Goal: Transaction & Acquisition: Purchase product/service

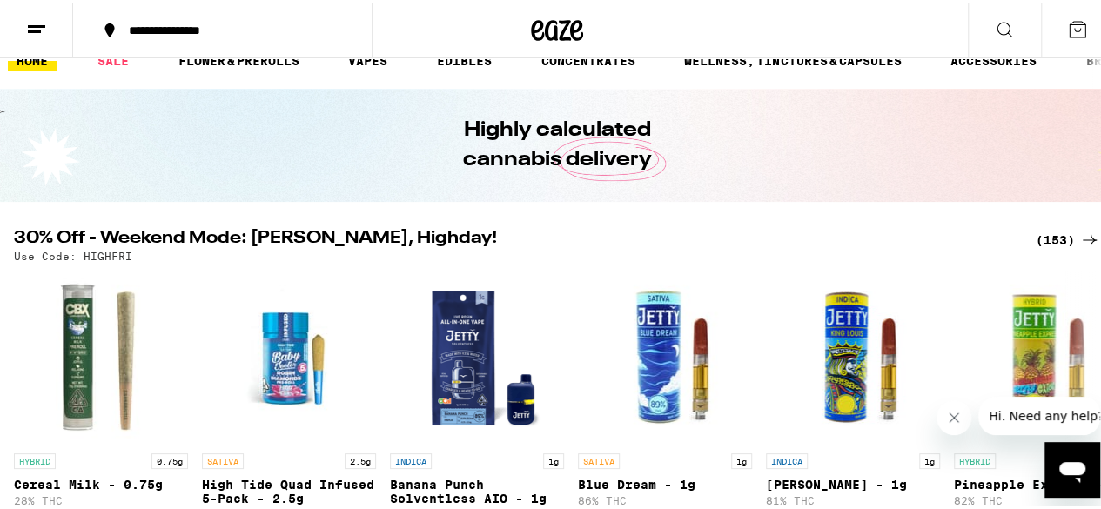
click at [1039, 239] on div "(153)" at bounding box center [1068, 237] width 64 height 21
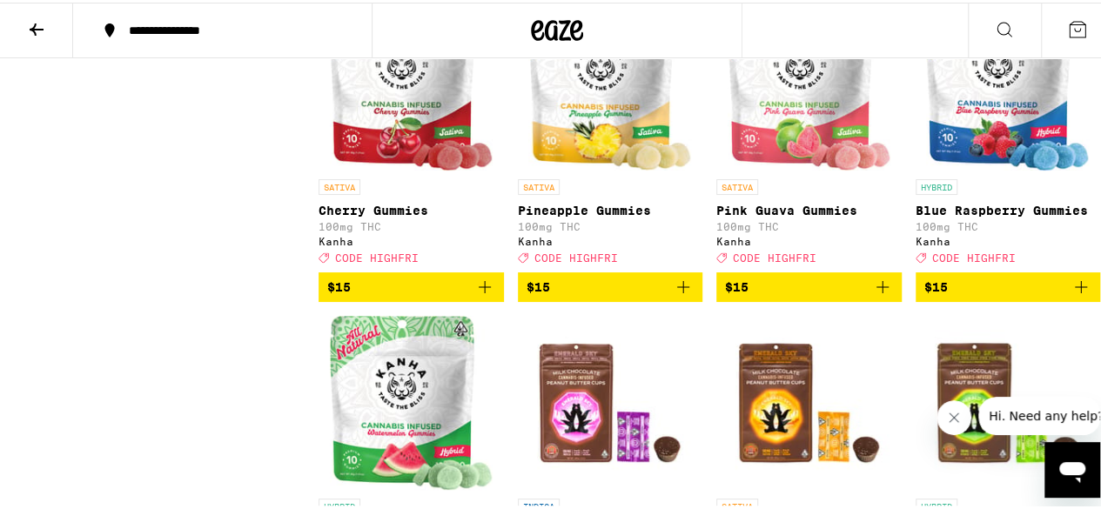
scroll to position [4612, 0]
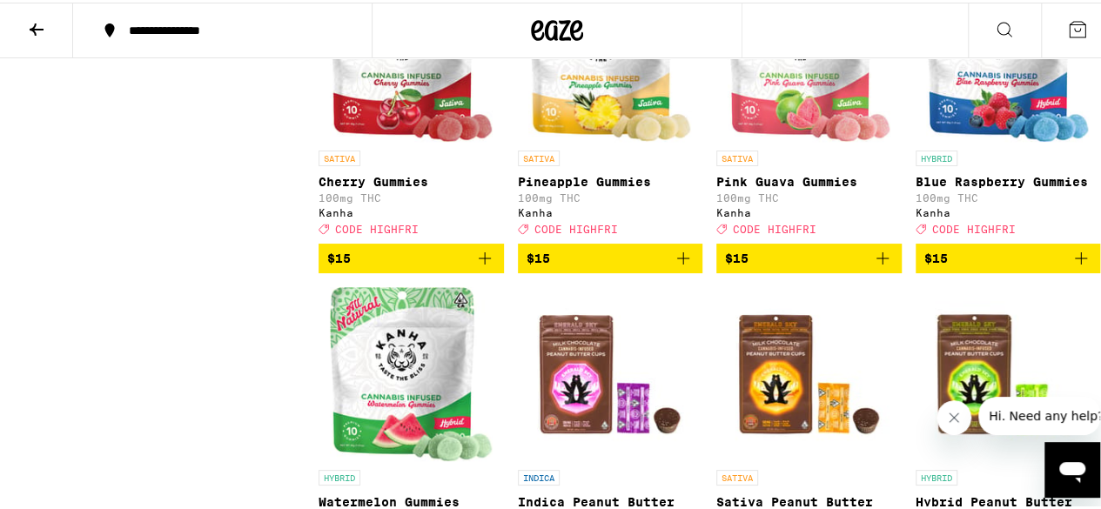
click at [872, 266] on icon "Add to bag" at bounding box center [882, 255] width 21 height 21
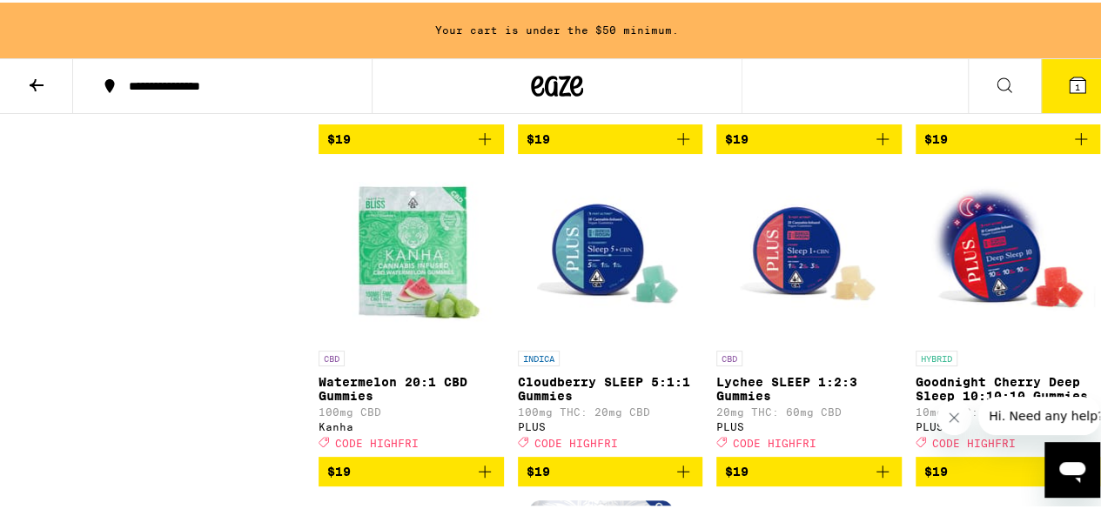
scroll to position [7105, 0]
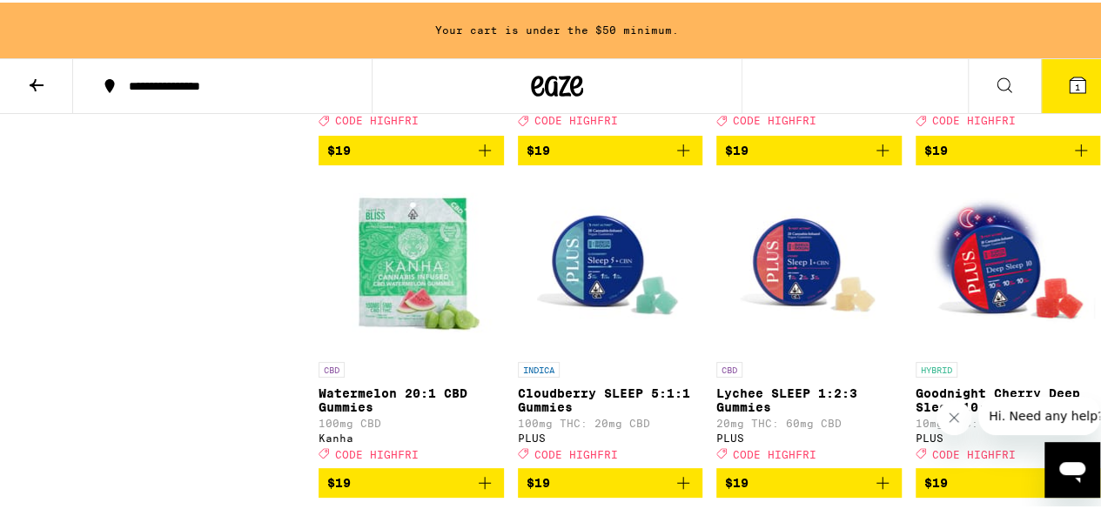
click at [872, 158] on icon "Add to bag" at bounding box center [882, 148] width 21 height 21
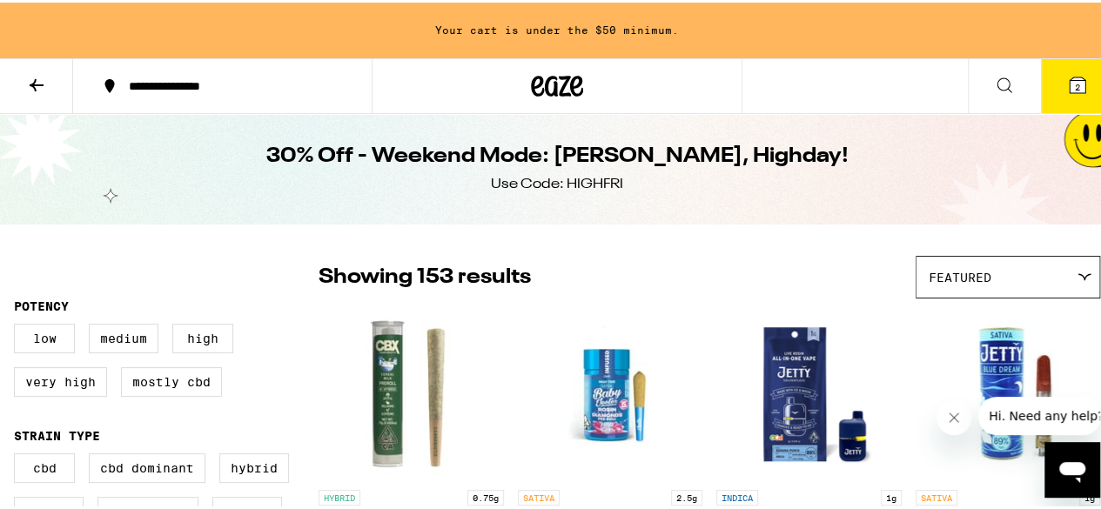
scroll to position [0, 0]
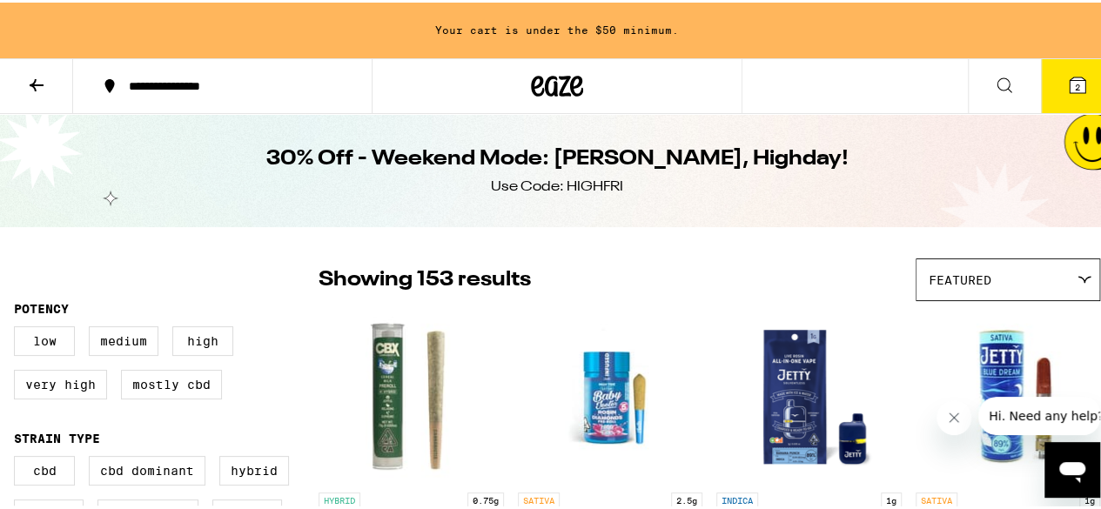
click at [487, 100] on div at bounding box center [558, 84] width 372 height 56
click at [26, 72] on icon at bounding box center [36, 82] width 21 height 21
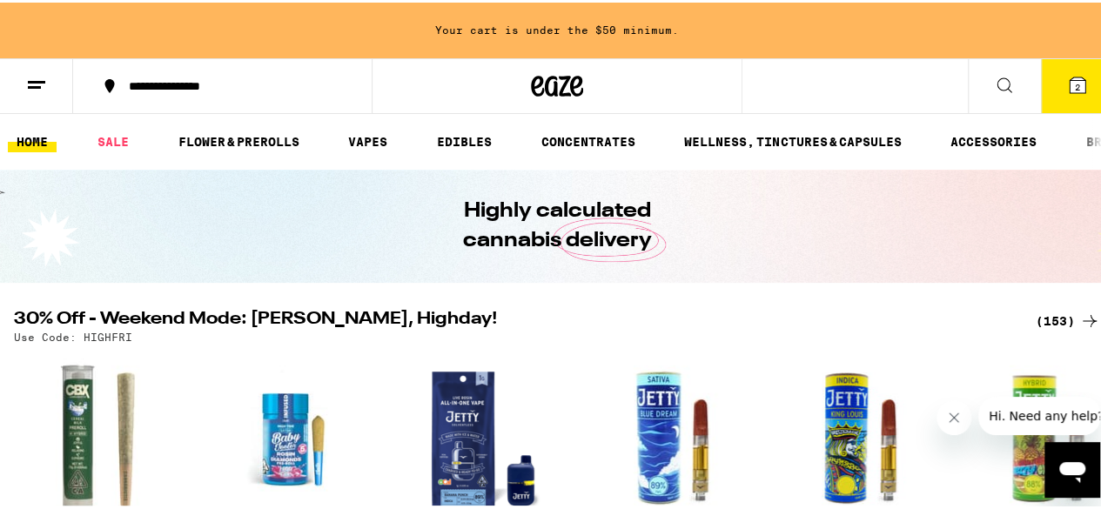
click at [33, 139] on link "HOME" at bounding box center [32, 139] width 49 height 21
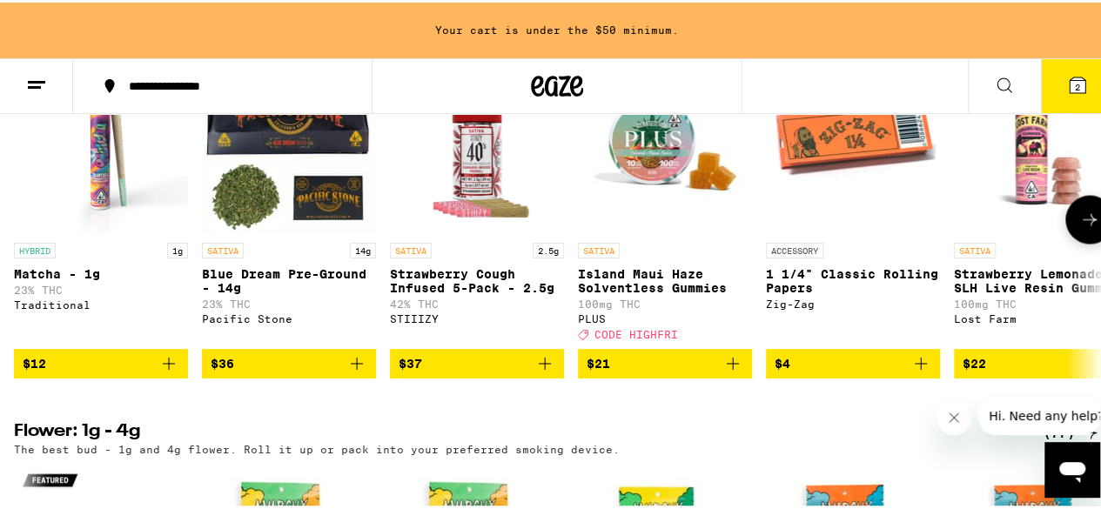
scroll to position [1480, 0]
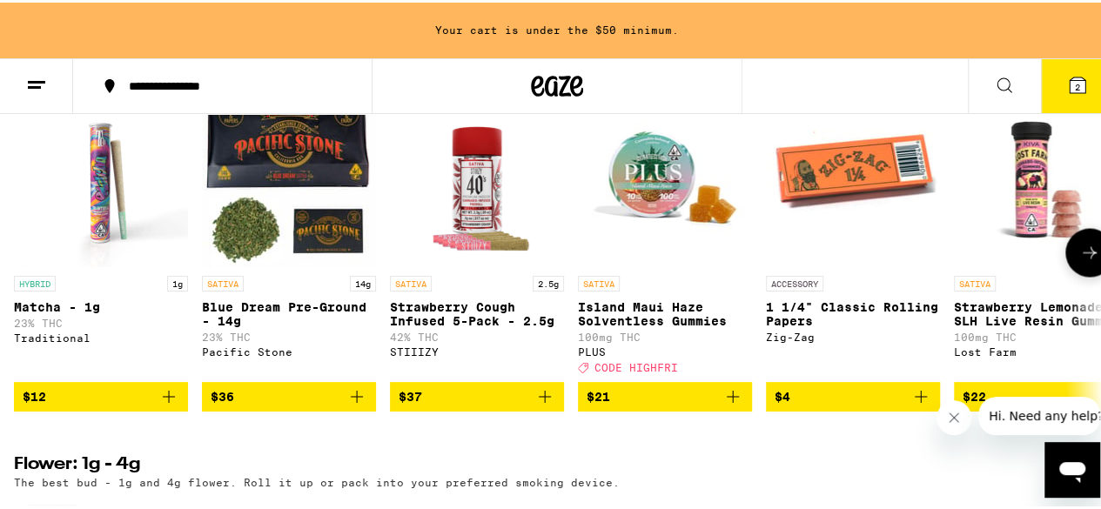
click at [364, 405] on icon "Add to bag" at bounding box center [356, 394] width 21 height 21
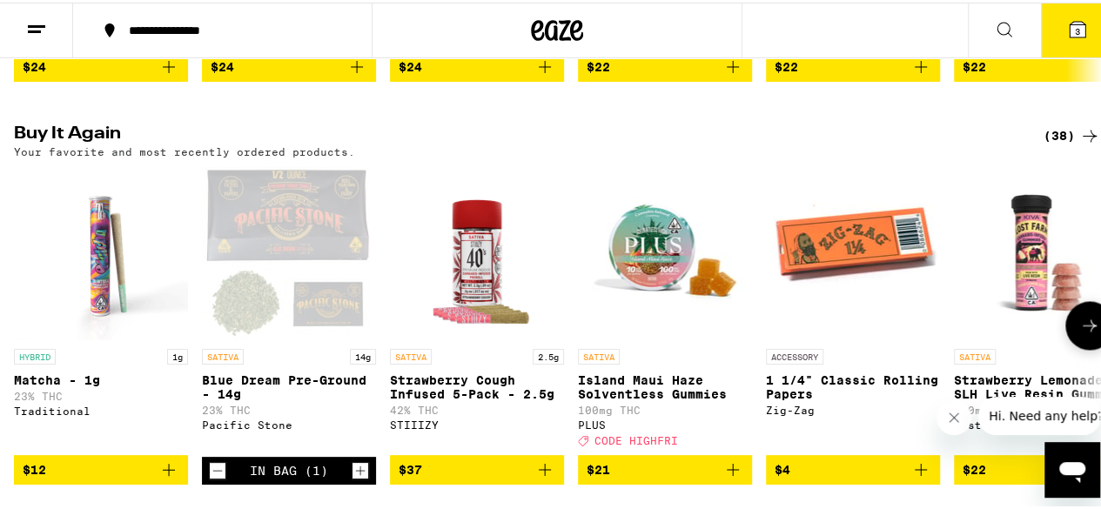
scroll to position [1337, 0]
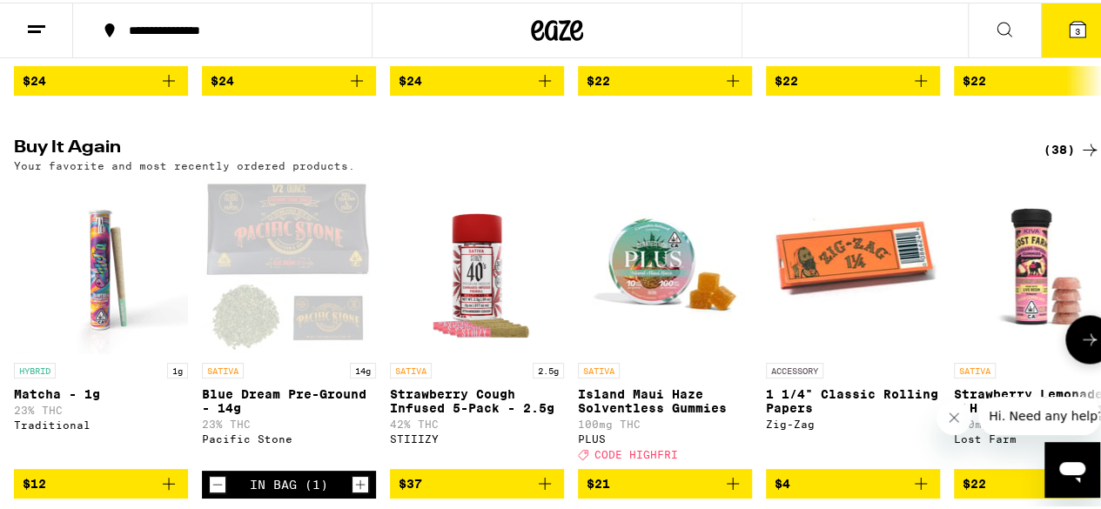
click at [1078, 361] on button at bounding box center [1089, 336] width 49 height 49
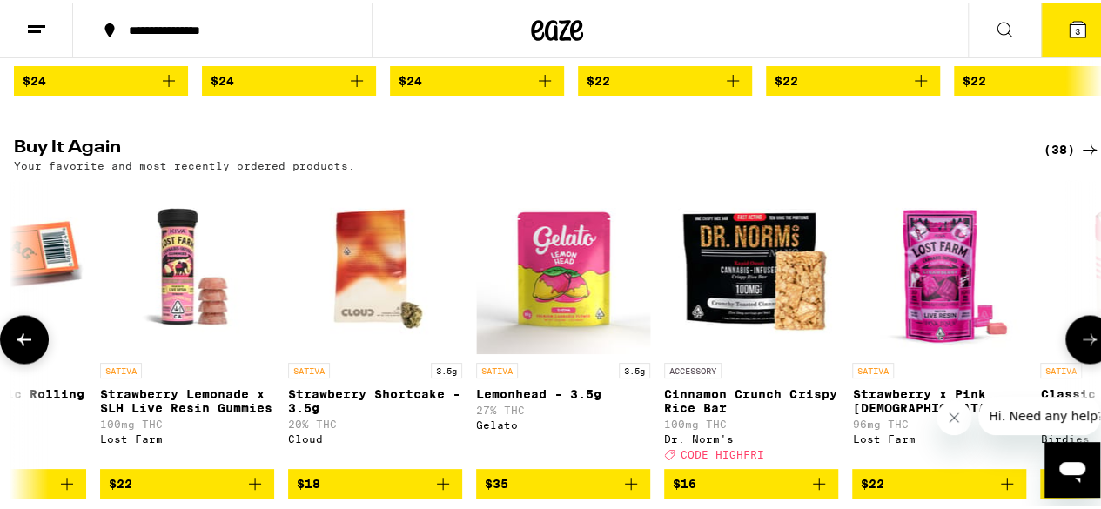
scroll to position [0, 884]
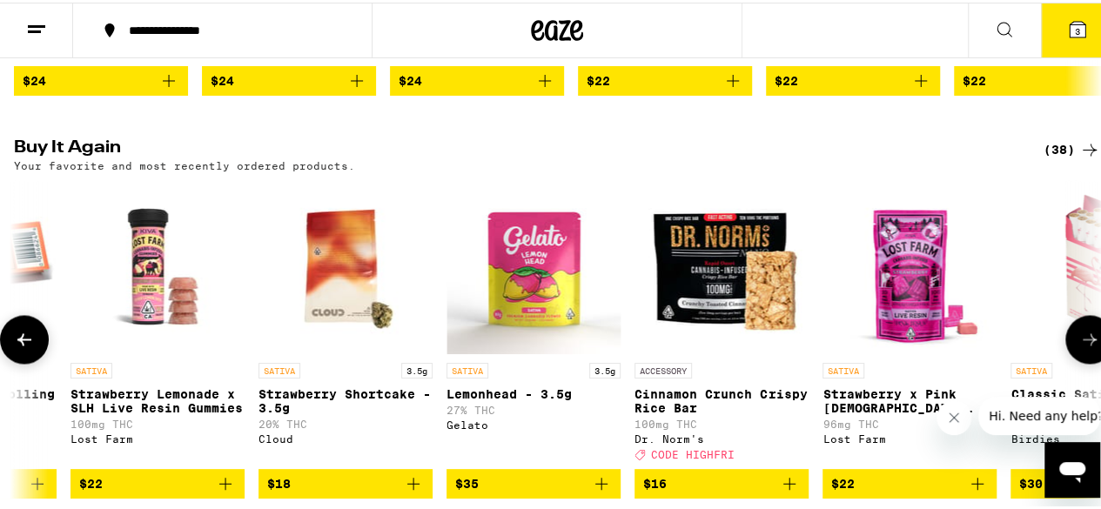
click at [37, 361] on button at bounding box center [24, 336] width 49 height 49
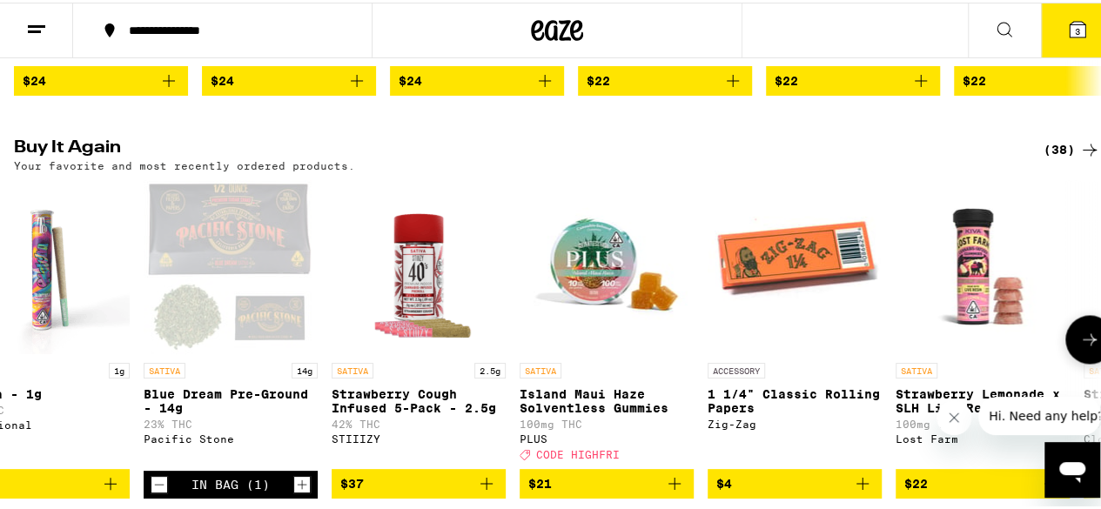
scroll to position [0, 0]
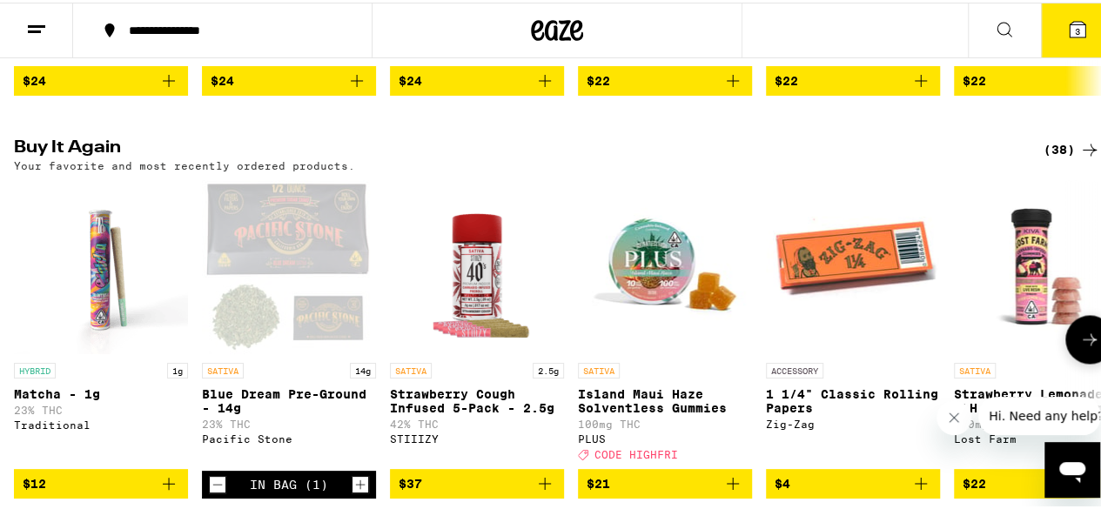
click at [1085, 347] on icon at bounding box center [1089, 336] width 21 height 21
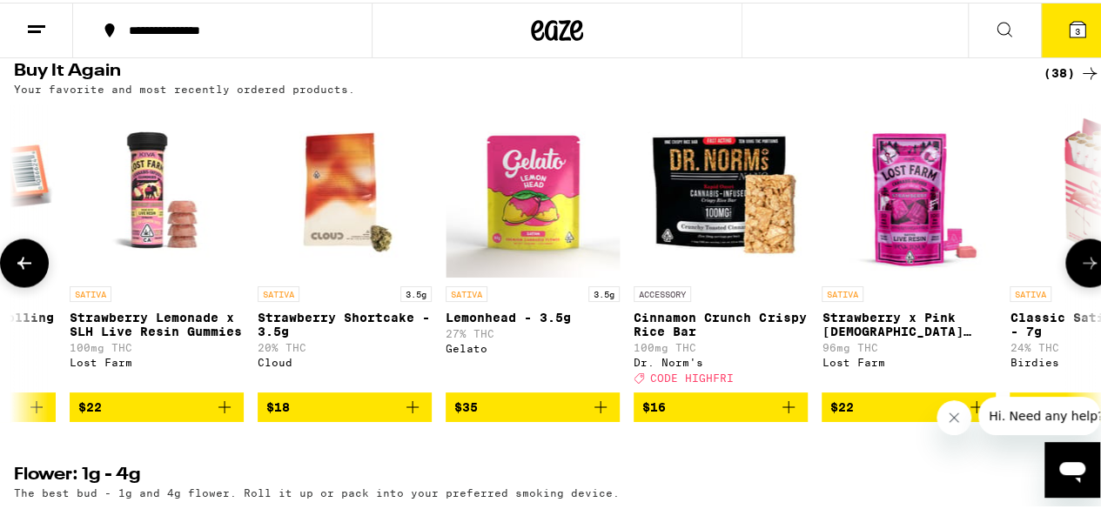
scroll to position [1424, 0]
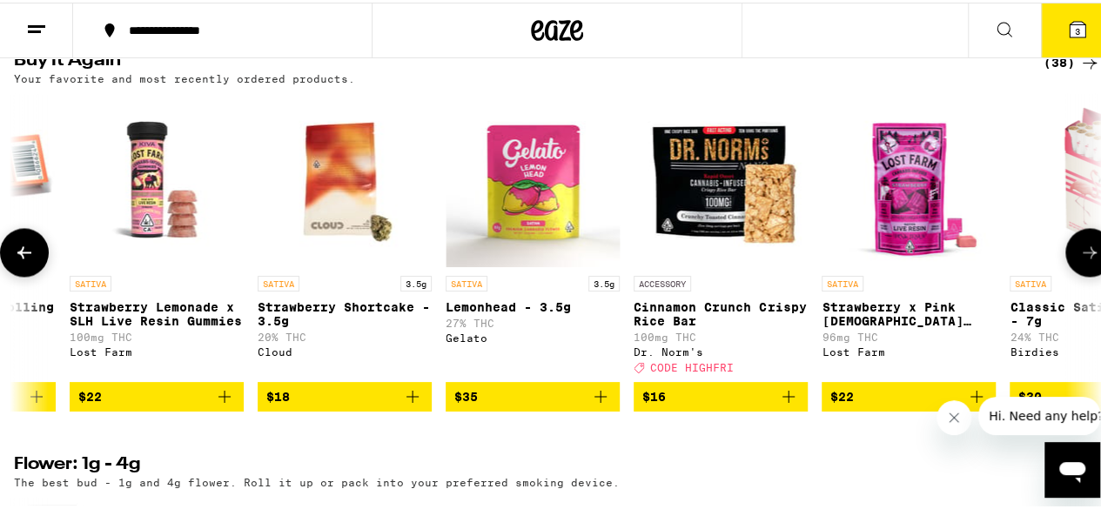
click at [1079, 260] on icon at bounding box center [1089, 249] width 21 height 21
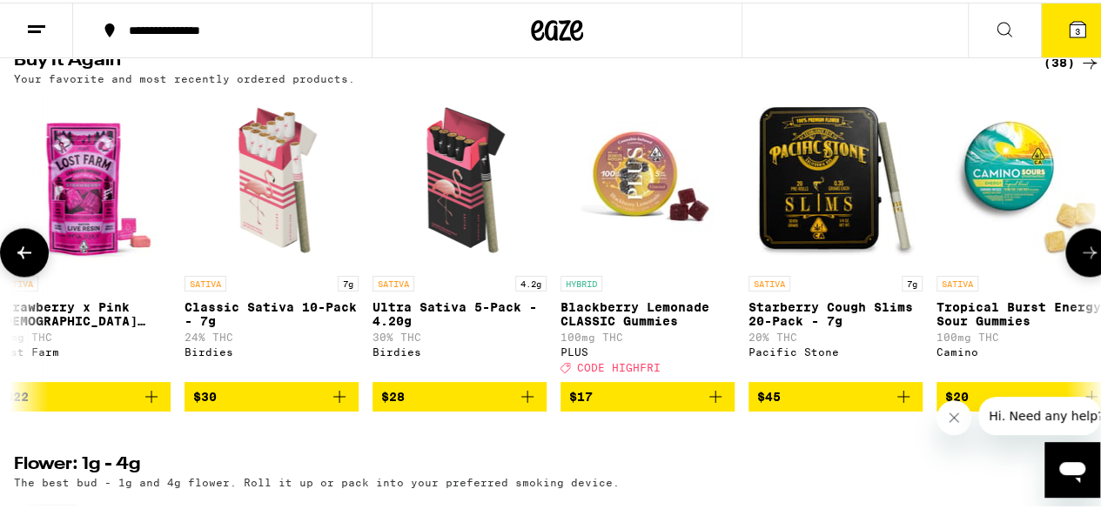
scroll to position [0, 1768]
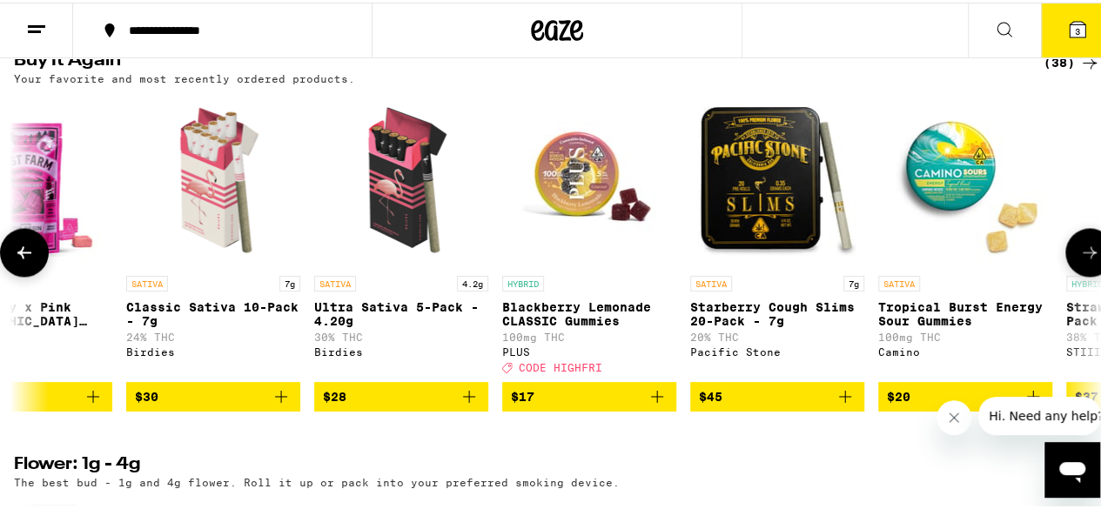
click at [1065, 274] on button at bounding box center [1089, 249] width 49 height 49
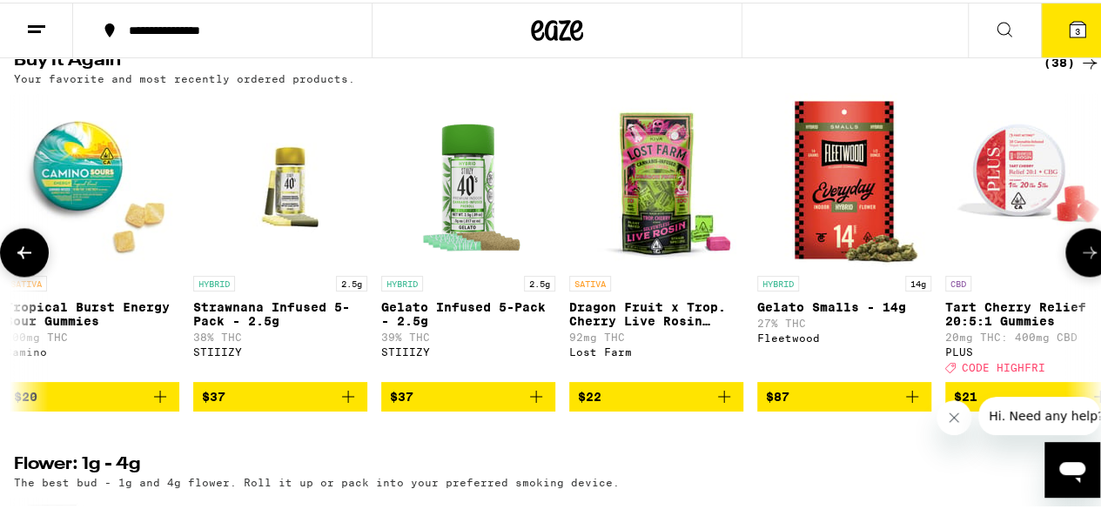
scroll to position [0, 2651]
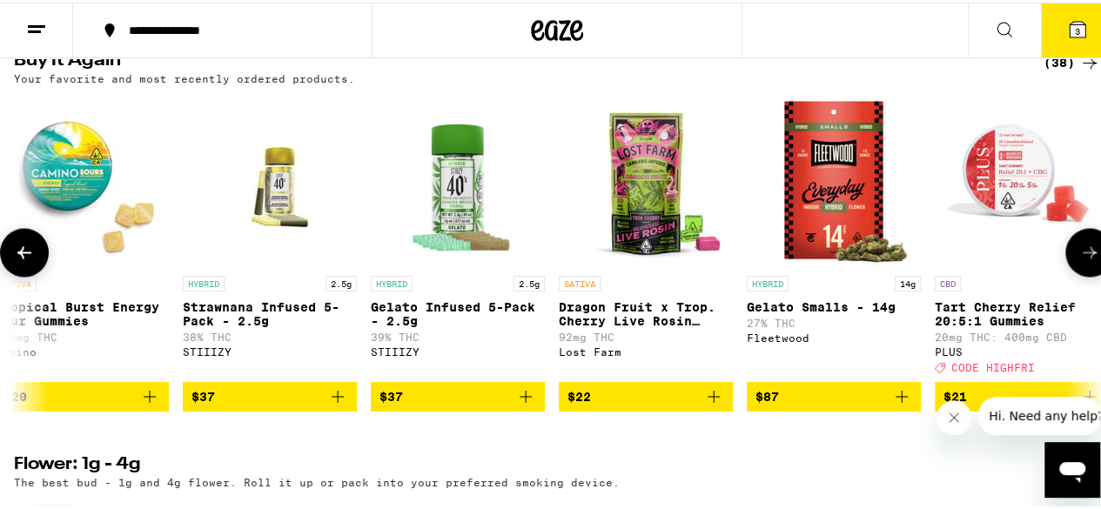
click at [1065, 274] on button at bounding box center [1089, 249] width 49 height 49
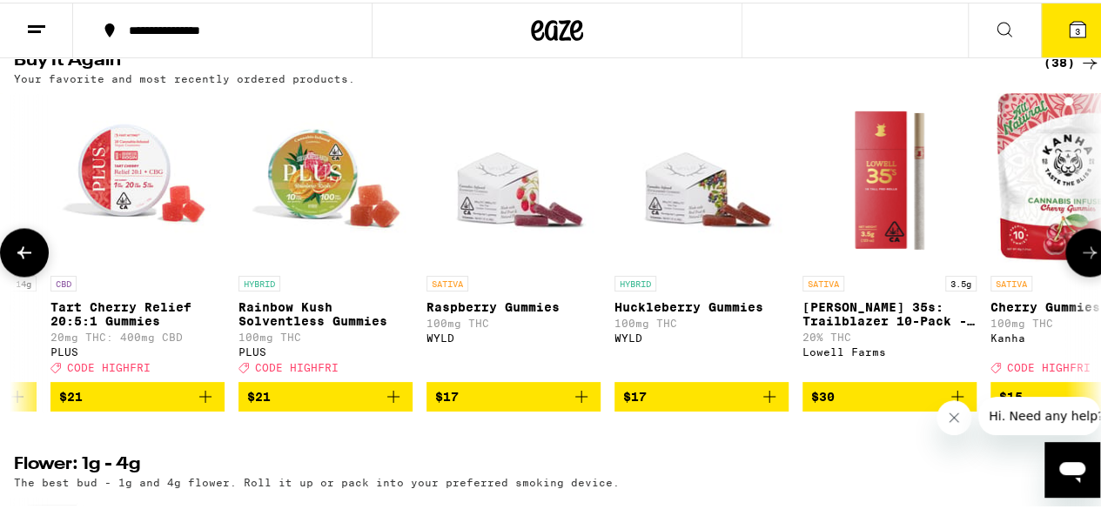
click at [1065, 274] on button at bounding box center [1089, 249] width 49 height 49
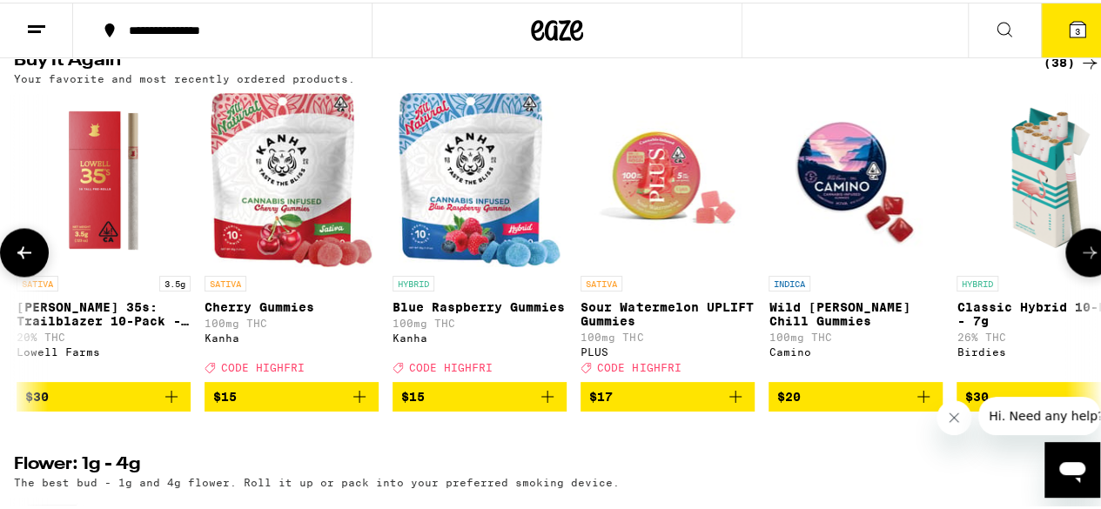
scroll to position [0, 4419]
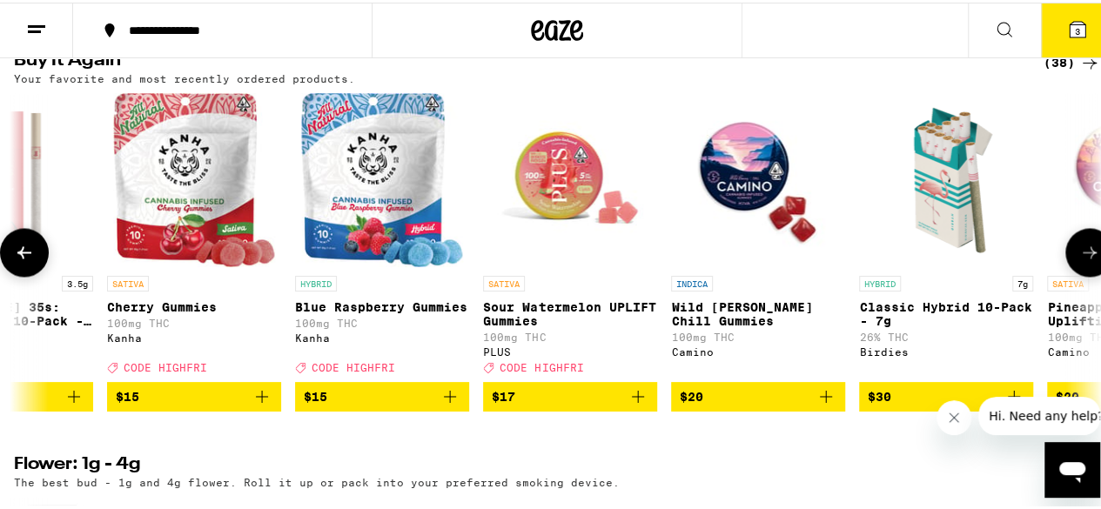
click at [25, 260] on icon at bounding box center [24, 249] width 21 height 21
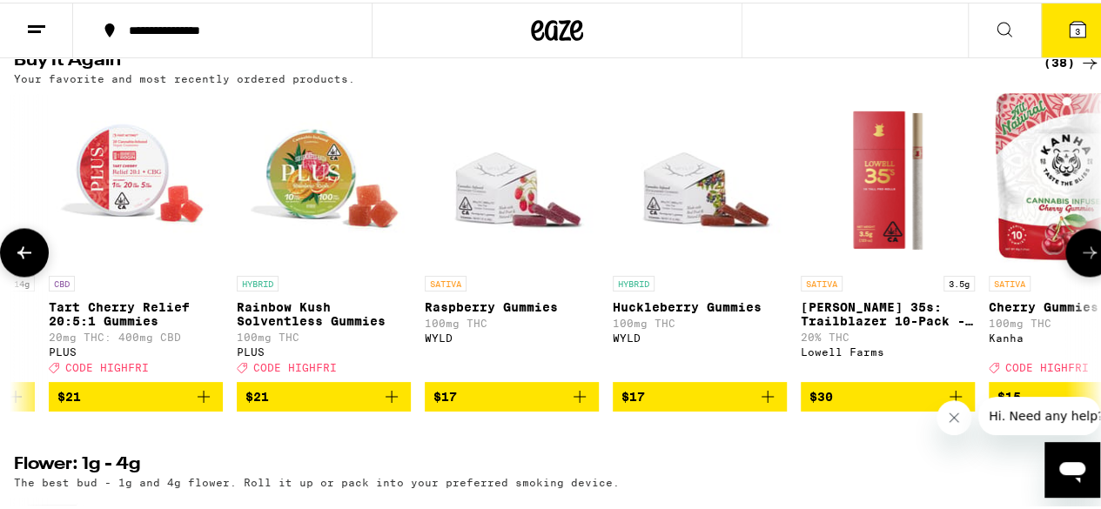
scroll to position [0, 3536]
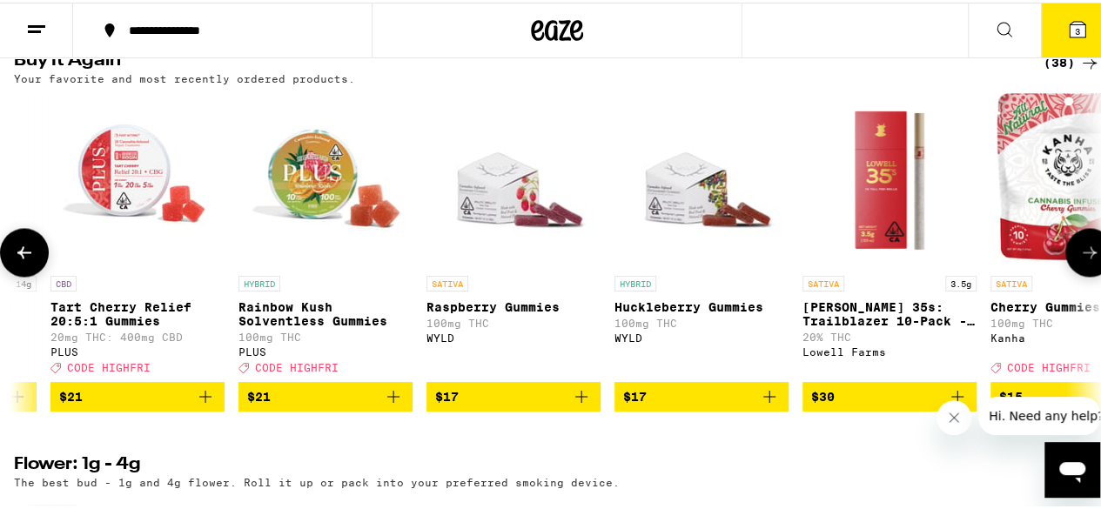
click at [1083, 260] on icon at bounding box center [1089, 249] width 21 height 21
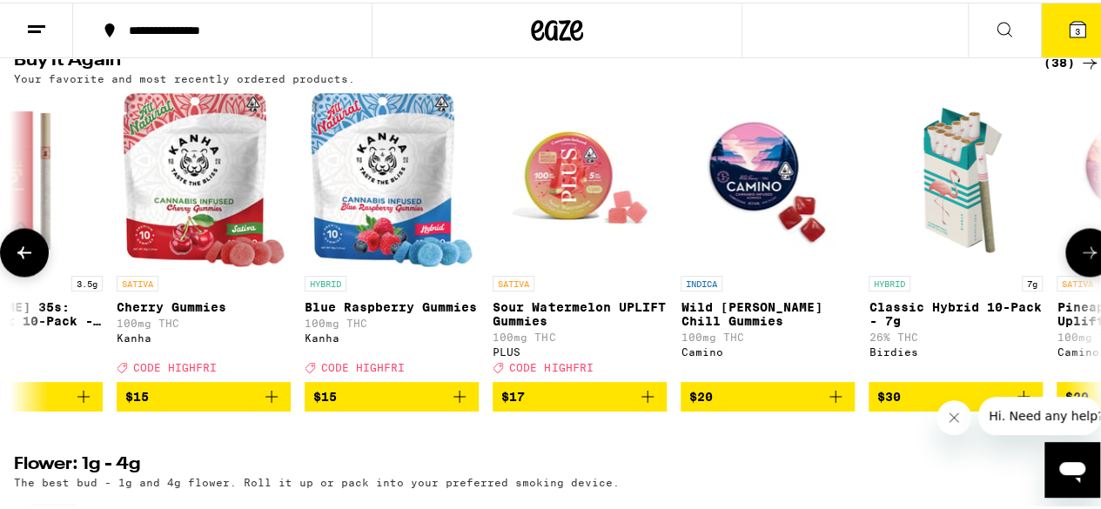
scroll to position [0, 4420]
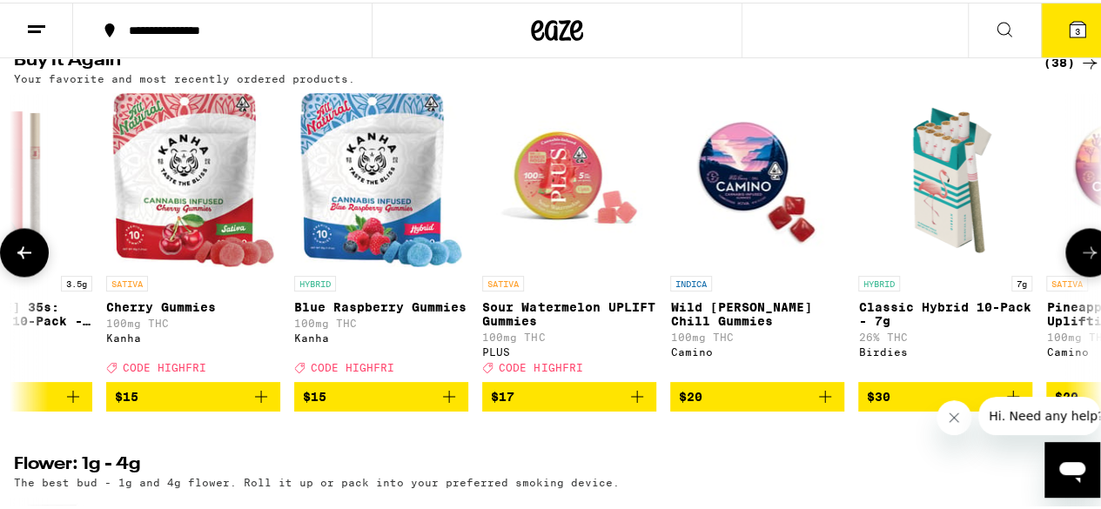
click at [1079, 260] on icon at bounding box center [1089, 249] width 21 height 21
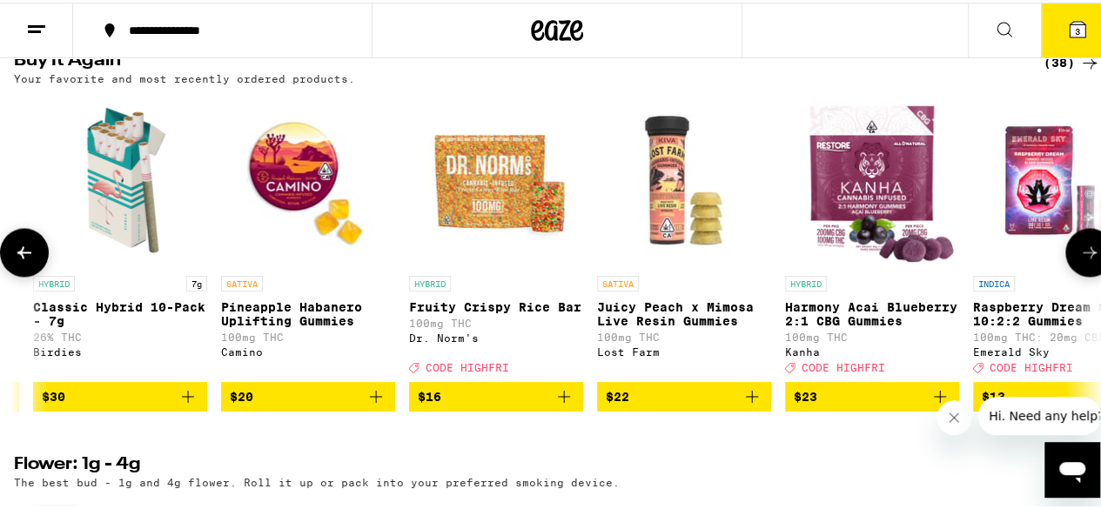
scroll to position [0, 5304]
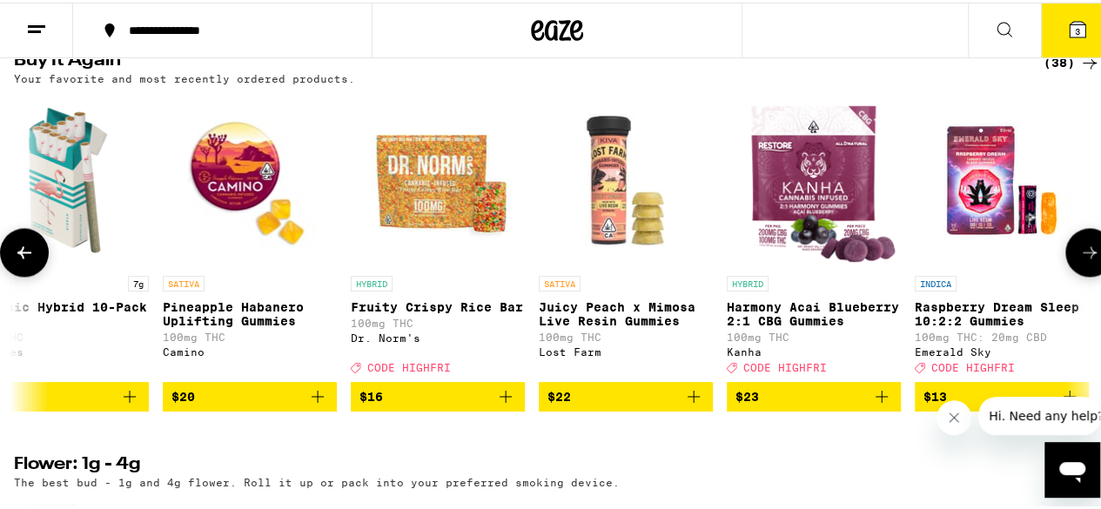
click at [1079, 260] on icon at bounding box center [1089, 249] width 21 height 21
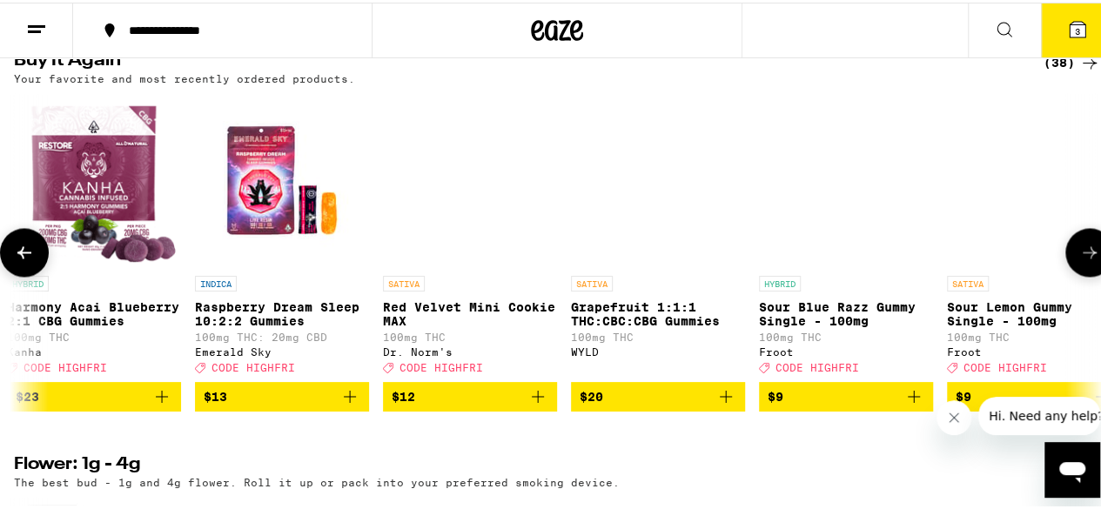
scroll to position [0, 6071]
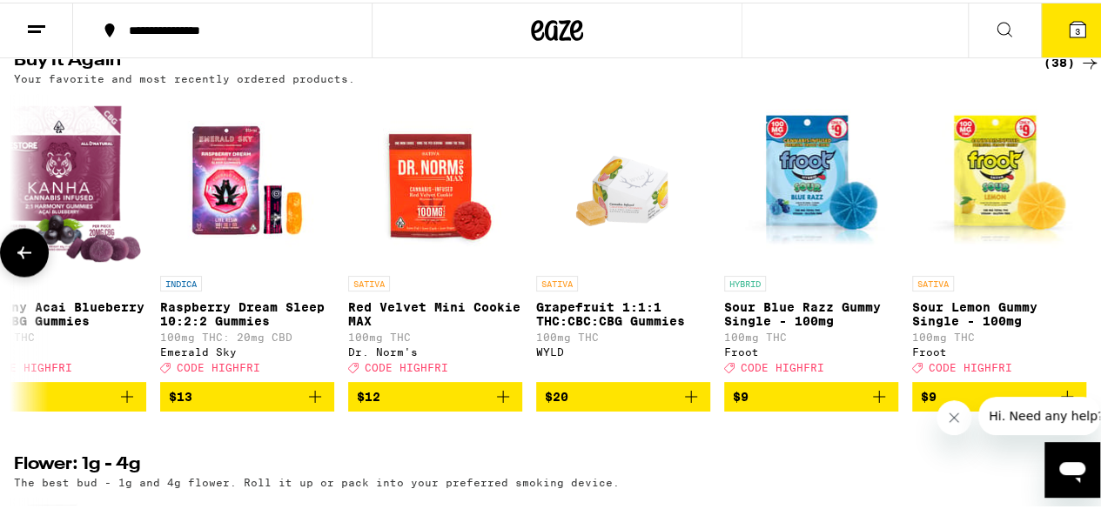
click at [1078, 274] on div at bounding box center [1089, 249] width 49 height 49
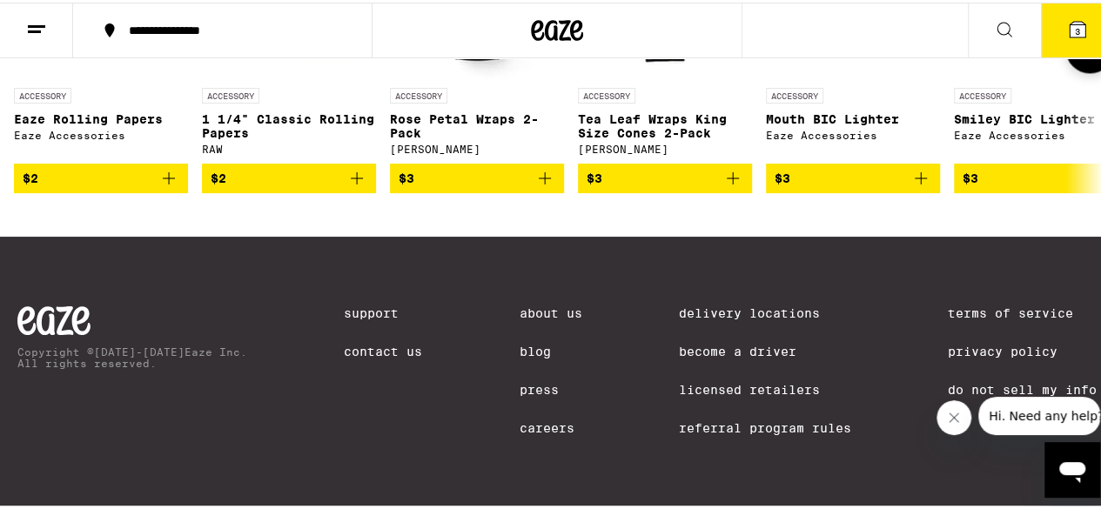
scroll to position [7991, 0]
click at [351, 182] on icon "Add to bag" at bounding box center [357, 176] width 12 height 12
click at [930, 186] on icon "Add to bag" at bounding box center [920, 175] width 21 height 21
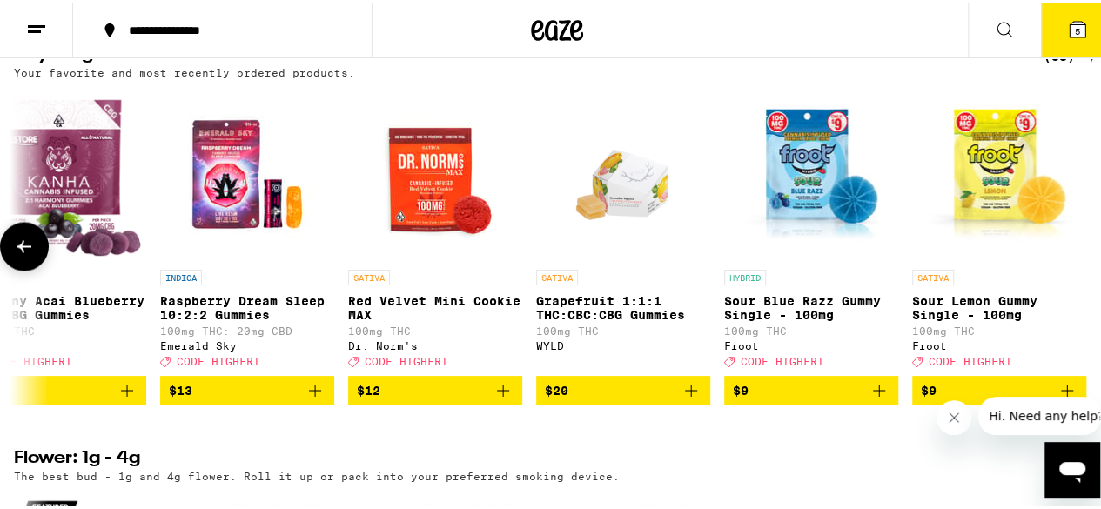
scroll to position [1480, 0]
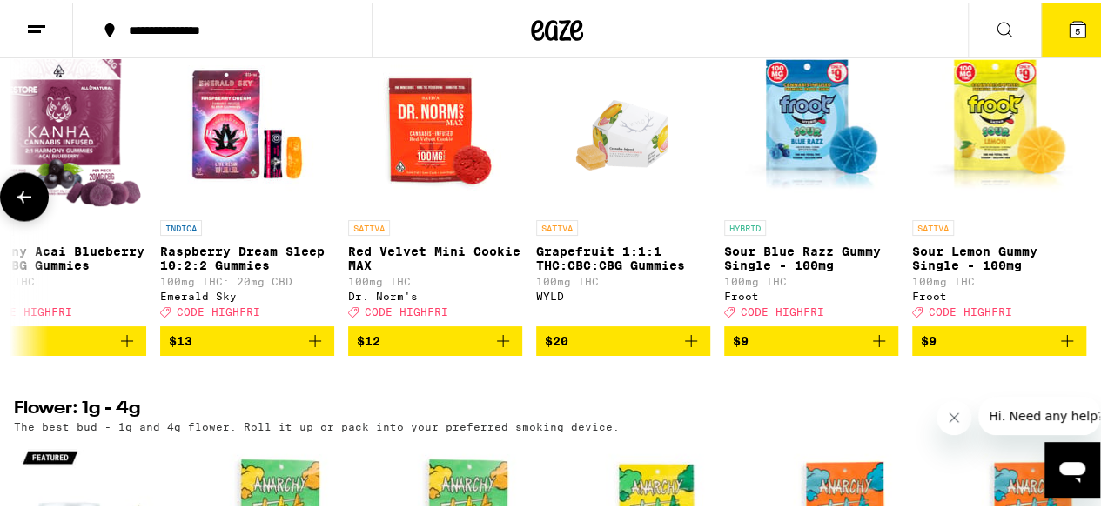
click at [16, 205] on icon at bounding box center [24, 194] width 21 height 21
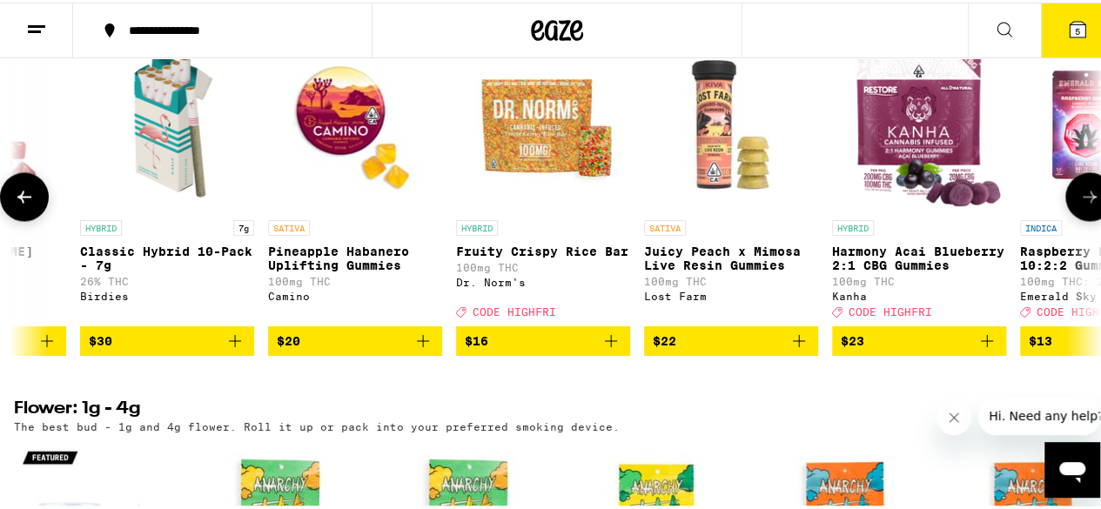
click at [16, 205] on icon at bounding box center [24, 194] width 21 height 21
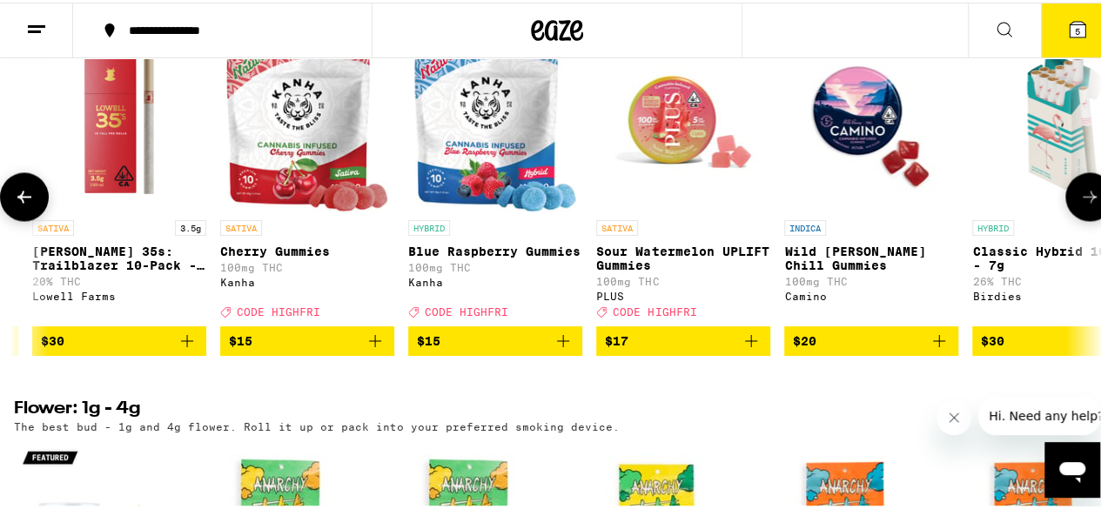
scroll to position [0, 4305]
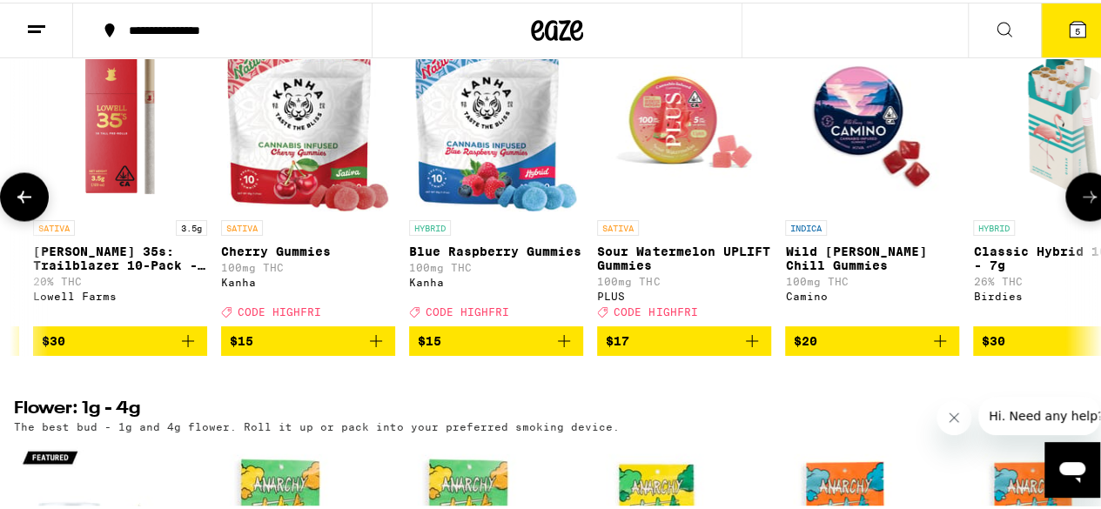
click at [181, 349] on icon "Add to bag" at bounding box center [188, 338] width 21 height 21
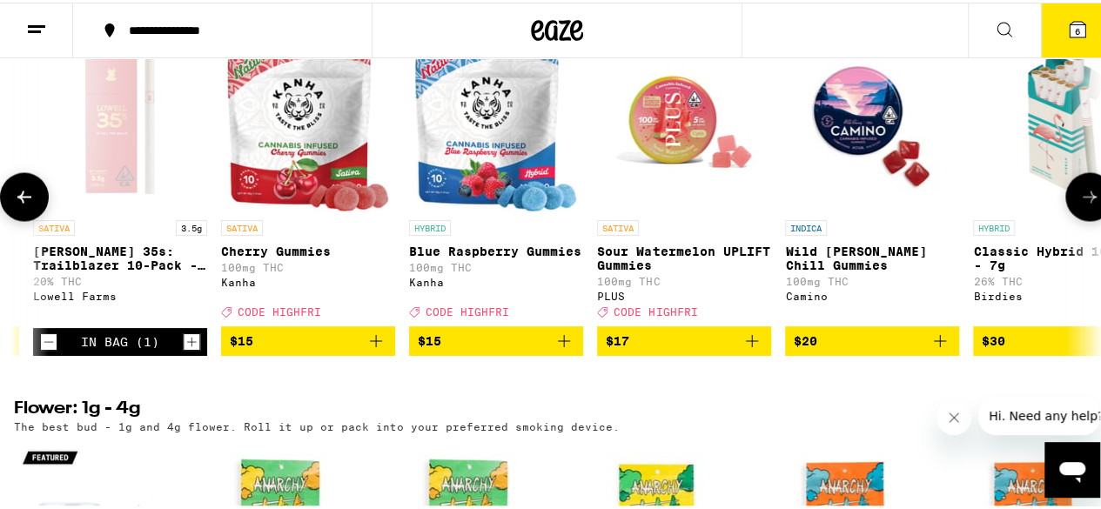
click at [23, 200] on icon at bounding box center [24, 194] width 14 height 12
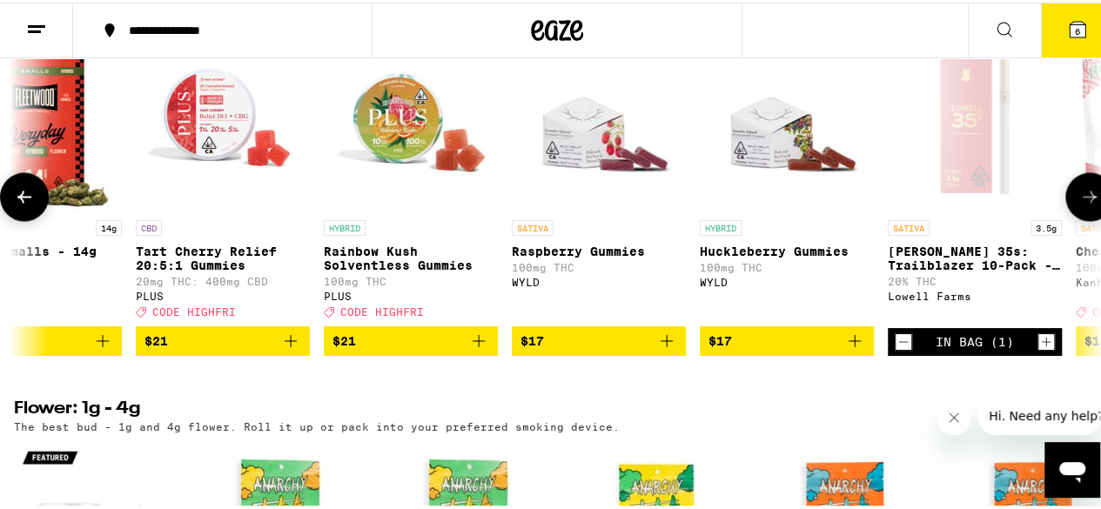
scroll to position [0, 3422]
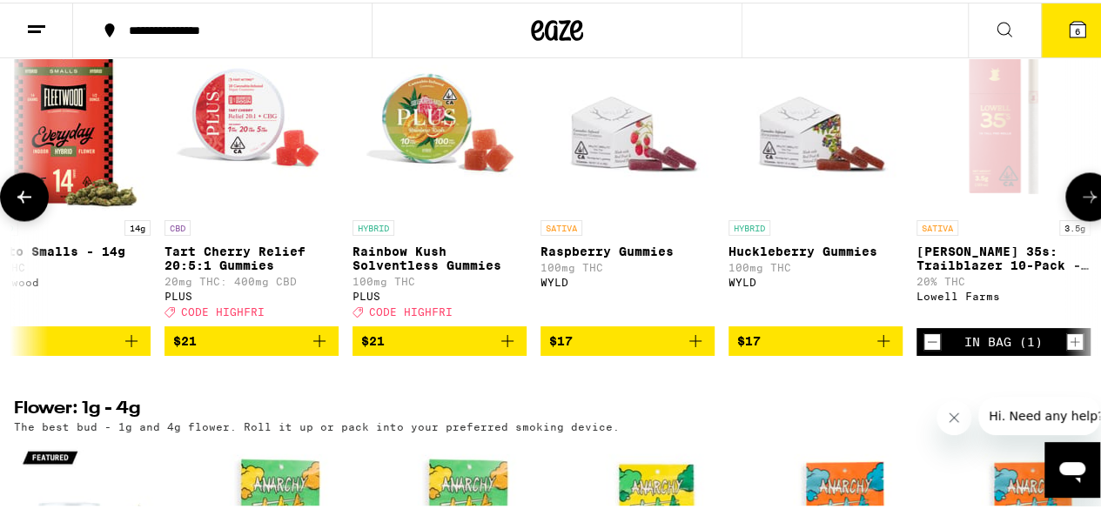
click at [11, 218] on button at bounding box center [24, 194] width 49 height 49
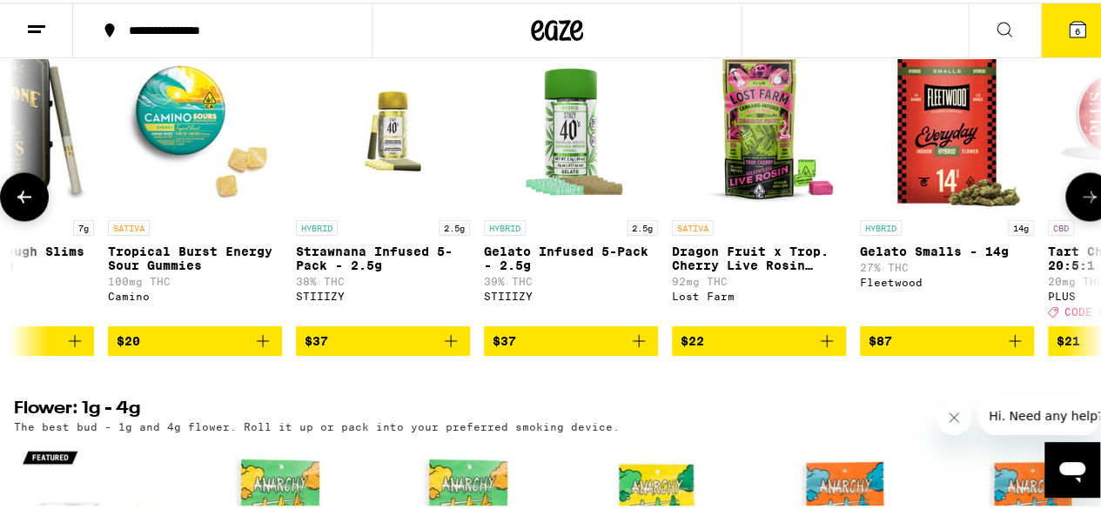
click at [21, 205] on icon at bounding box center [24, 194] width 21 height 21
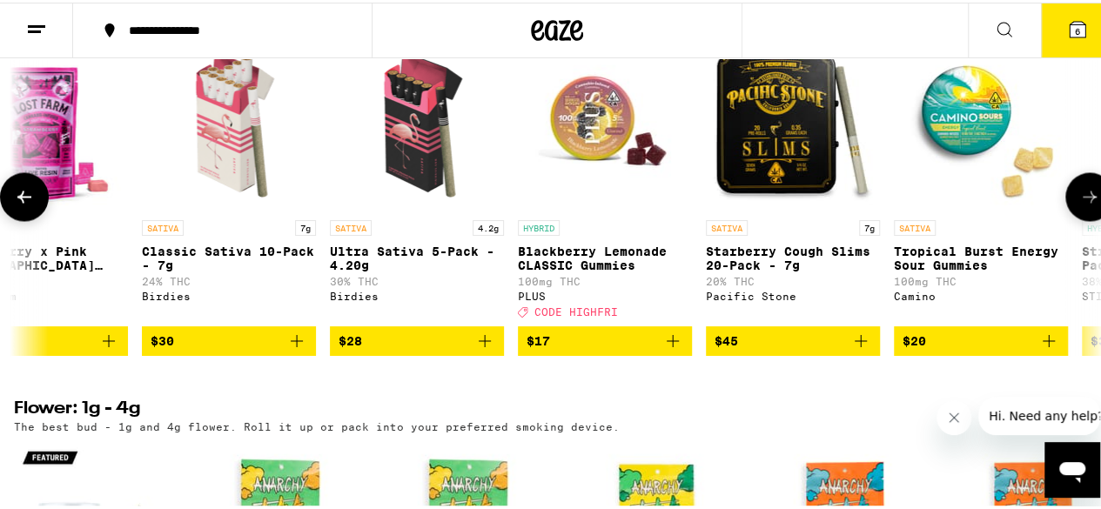
scroll to position [0, 1656]
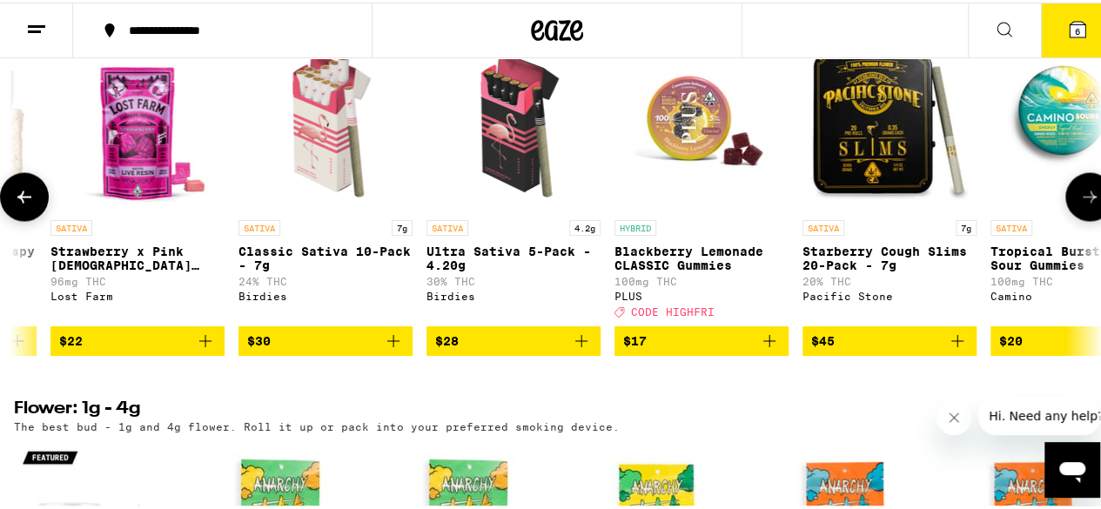
click at [50, 209] on img "Open page for Strawberry x Pink Jesus Live Resin Chews - 100mg from Lost Farm" at bounding box center [137, 122] width 174 height 174
click at [21, 205] on icon at bounding box center [24, 194] width 21 height 21
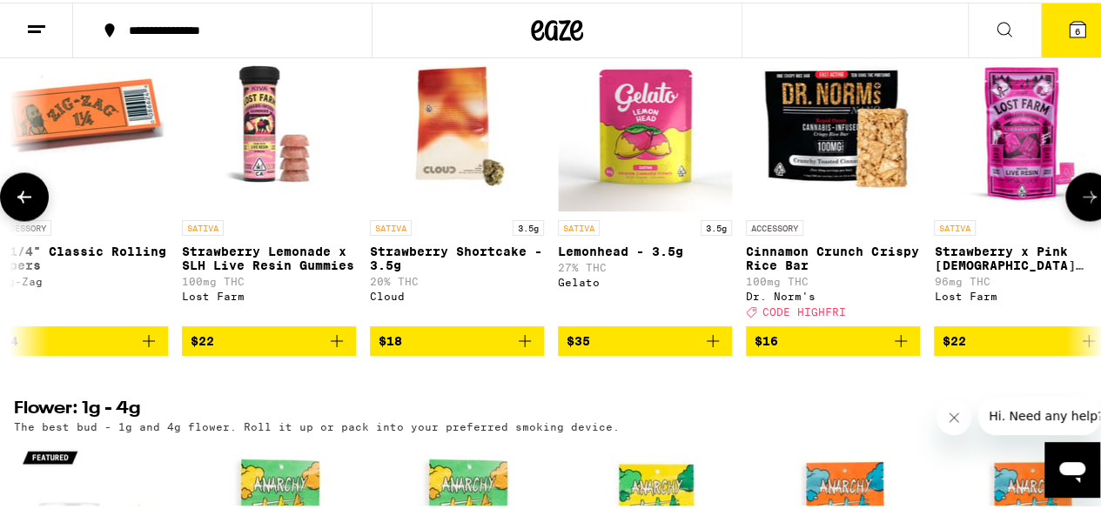
click at [21, 205] on icon at bounding box center [24, 194] width 21 height 21
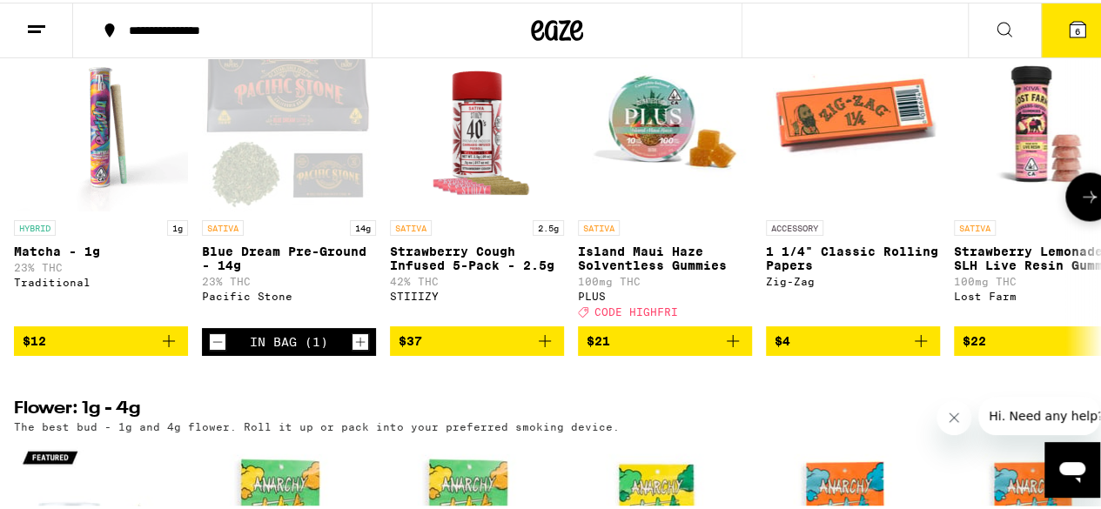
click at [542, 349] on icon "Add to bag" at bounding box center [544, 338] width 21 height 21
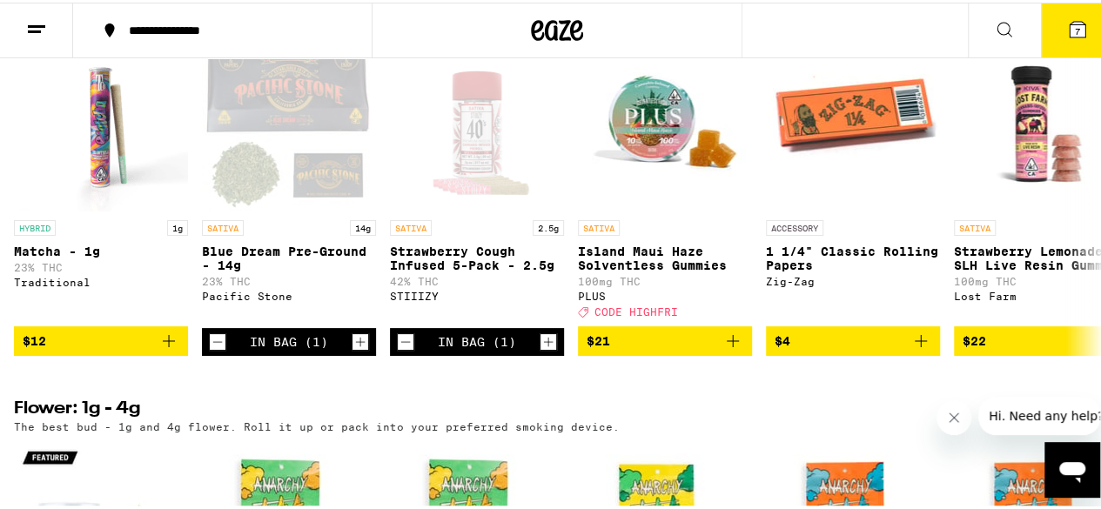
click at [1059, 12] on button "7" at bounding box center [1077, 28] width 73 height 54
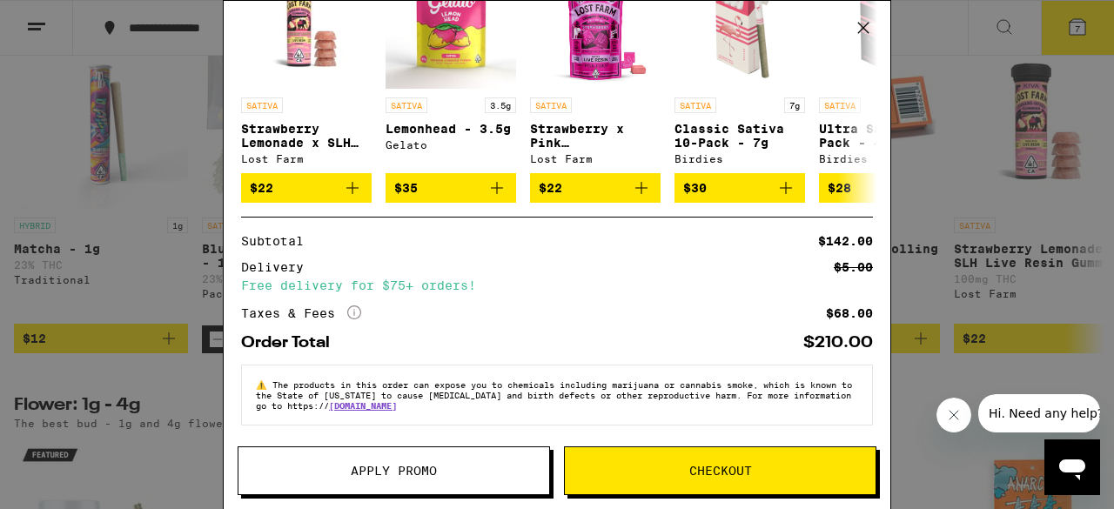
scroll to position [589, 0]
drag, startPoint x: 501, startPoint y: 468, endPoint x: 487, endPoint y: 452, distance: 22.2
click at [501, 468] on span "Apply Promo" at bounding box center [394, 471] width 311 height 12
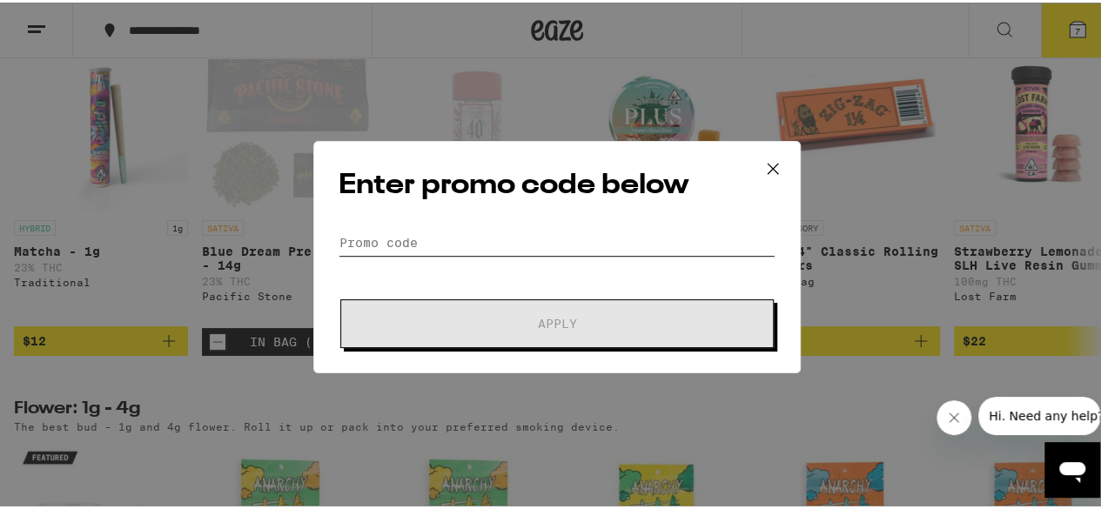
click at [438, 252] on input "Promo Code" at bounding box center [557, 240] width 437 height 26
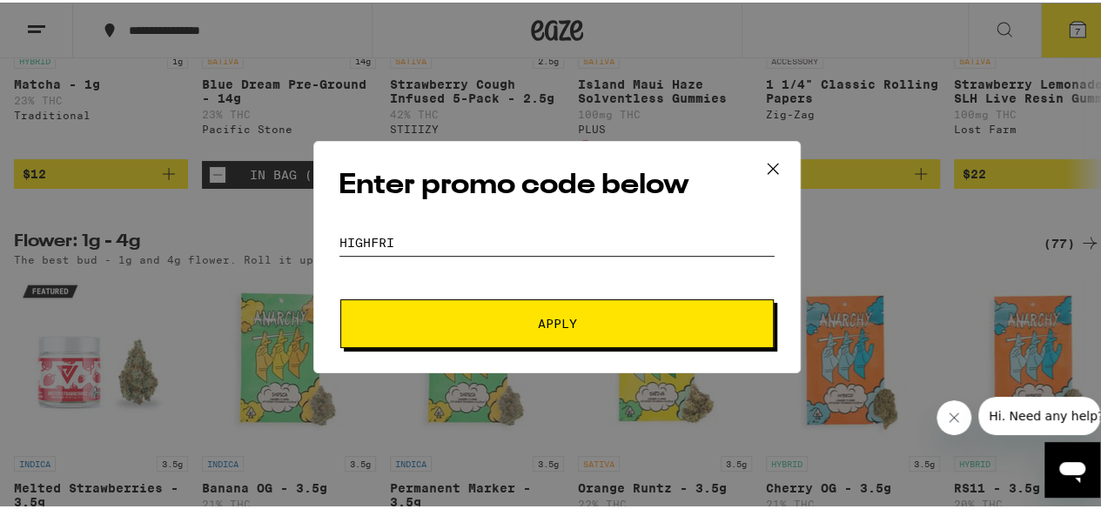
scroll to position [1654, 0]
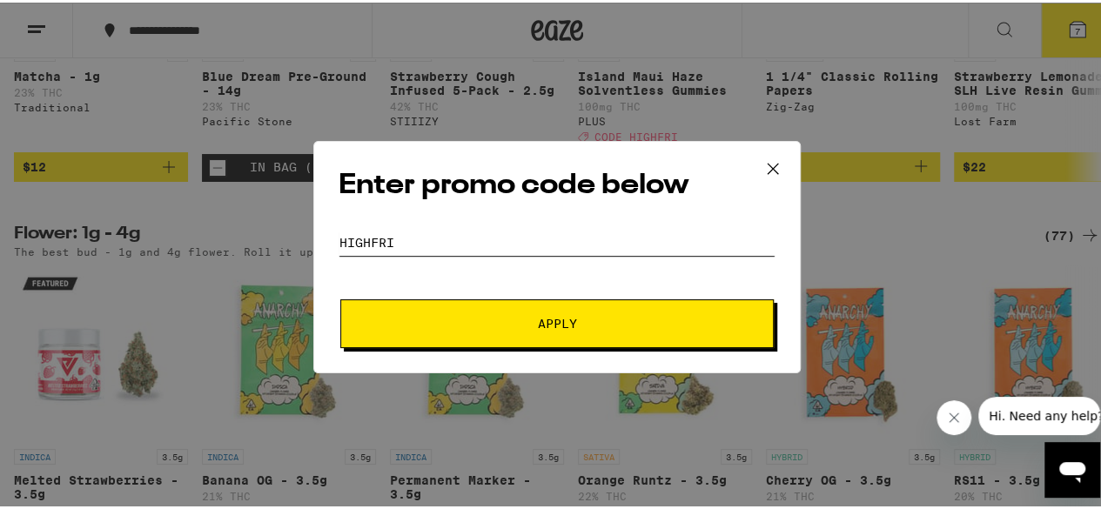
type input "HIGHFRI"
click at [489, 337] on button "Apply" at bounding box center [556, 321] width 433 height 49
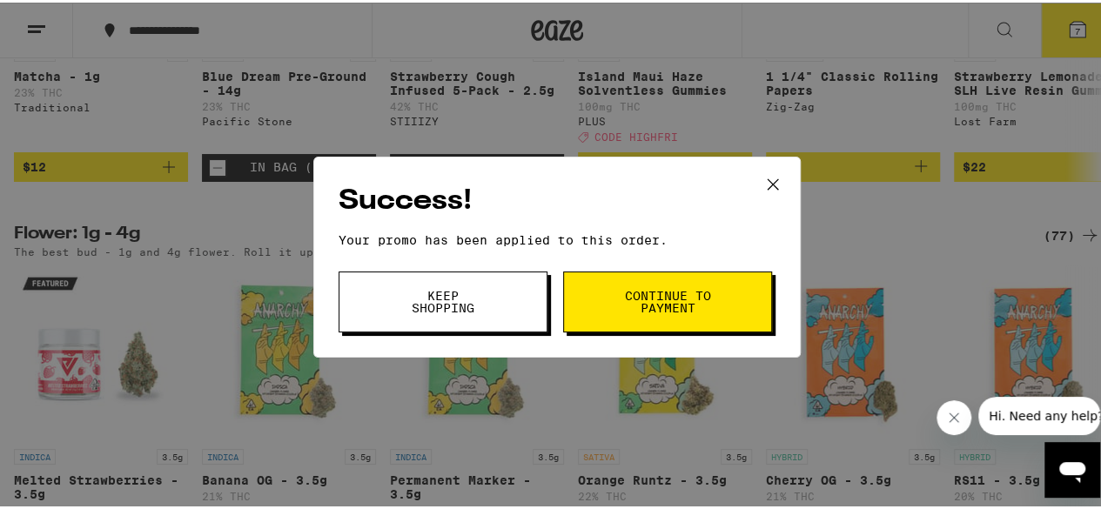
click at [616, 284] on button "Continue to payment" at bounding box center [667, 299] width 209 height 61
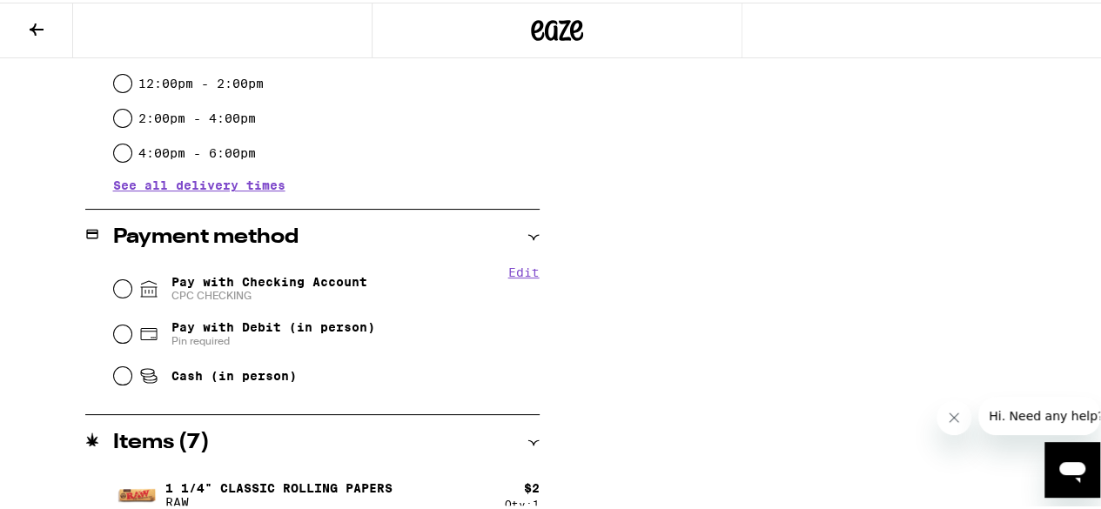
scroll to position [696, 0]
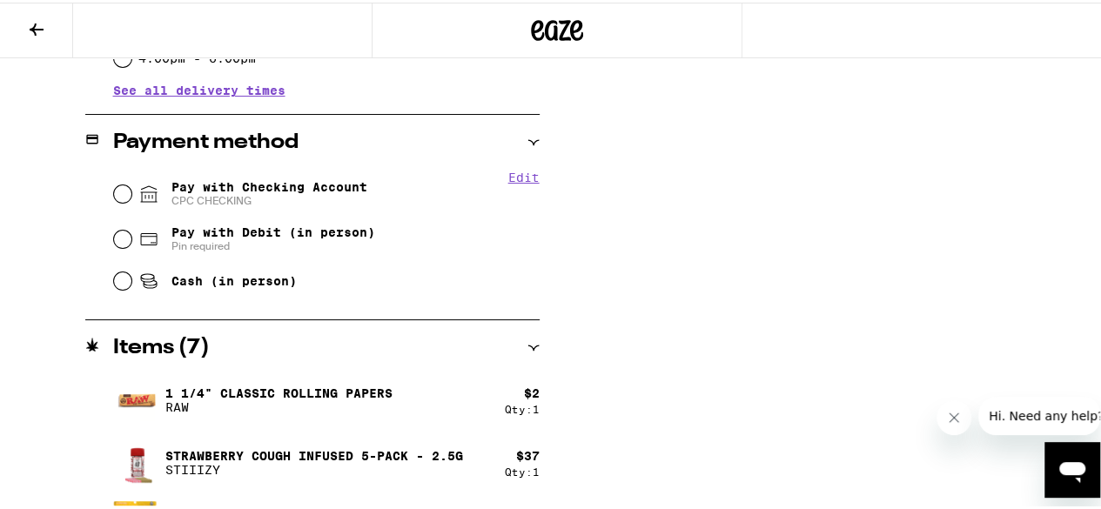
click at [113, 186] on fieldset "Edit Pay with Checking Account CPC CHECKING Pay with Debit (in person) Pin requ…" at bounding box center [326, 233] width 427 height 130
click at [117, 191] on input "Pay with Checking Account CPC CHECKING" at bounding box center [122, 191] width 17 height 17
radio input "true"
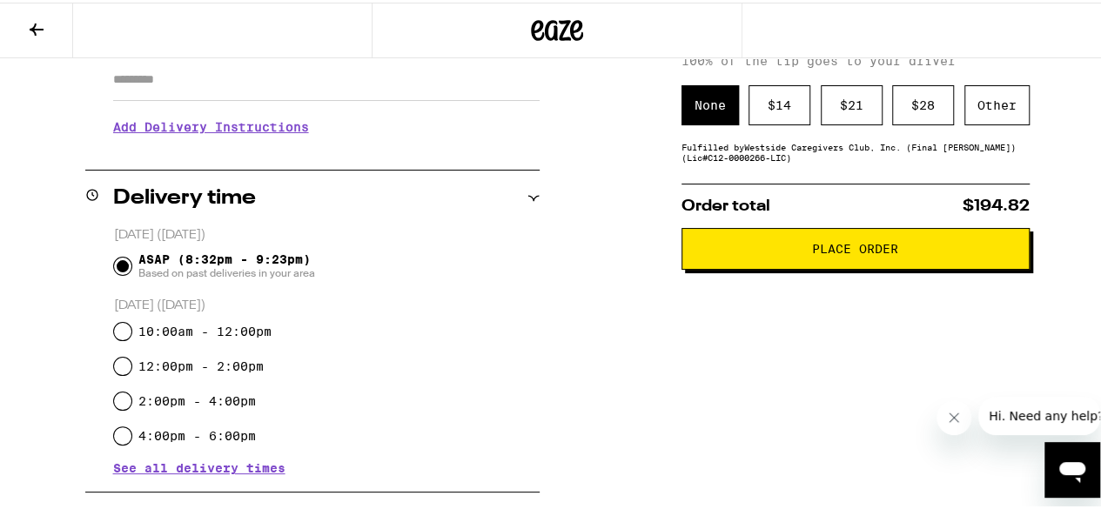
scroll to position [359, 0]
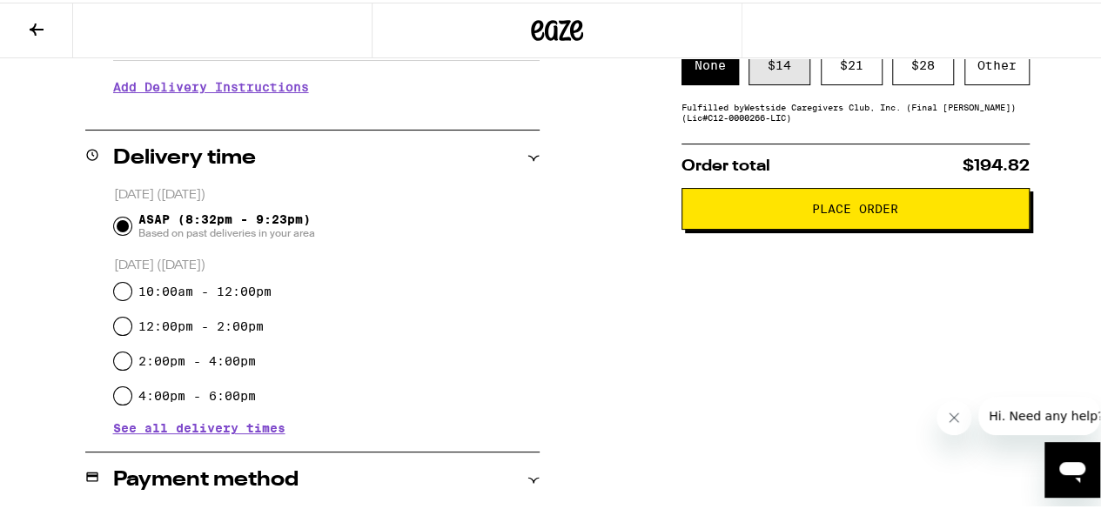
click at [780, 67] on div "$ 14" at bounding box center [780, 63] width 62 height 40
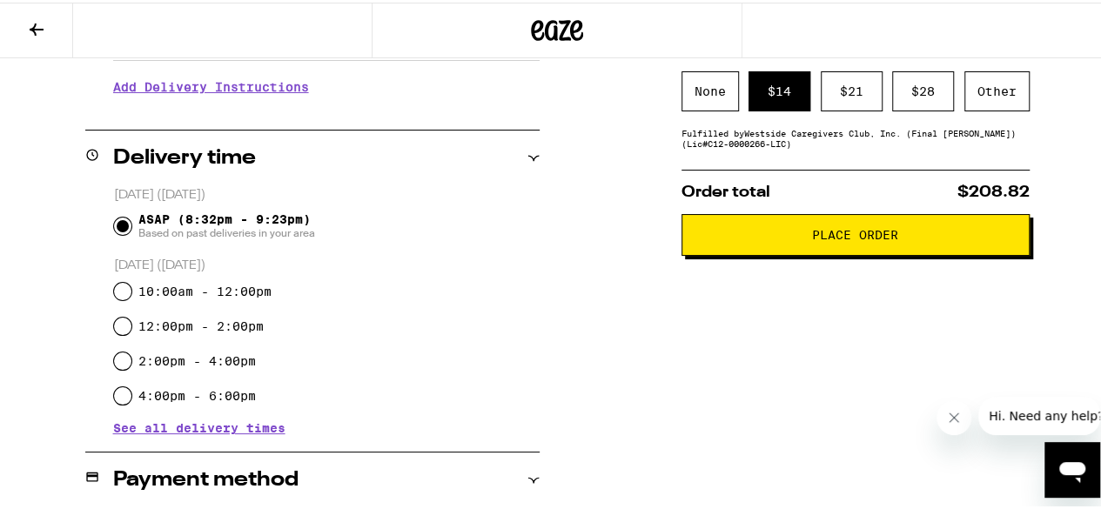
click at [776, 252] on button "Place Order" at bounding box center [856, 233] width 348 height 42
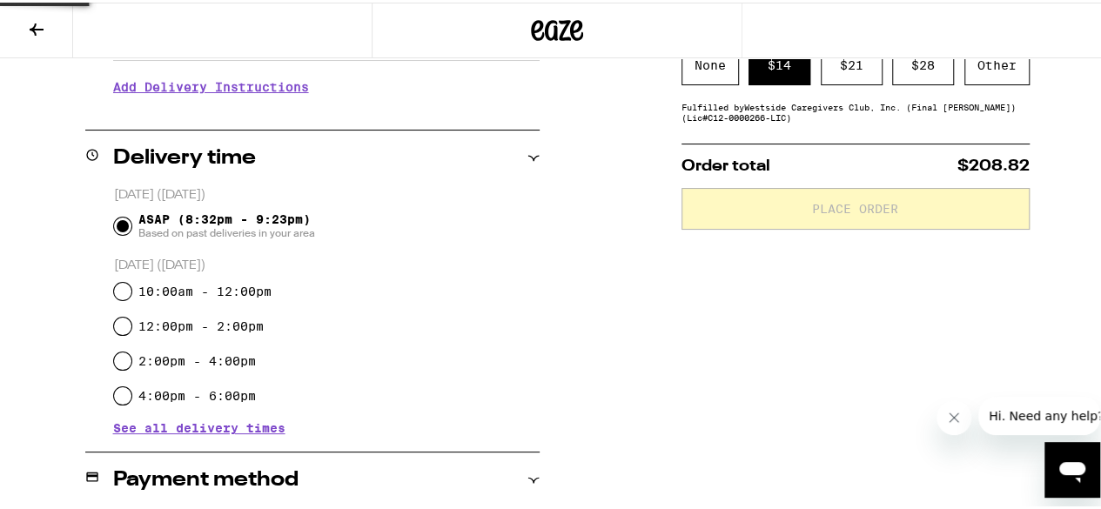
scroll to position [794, 0]
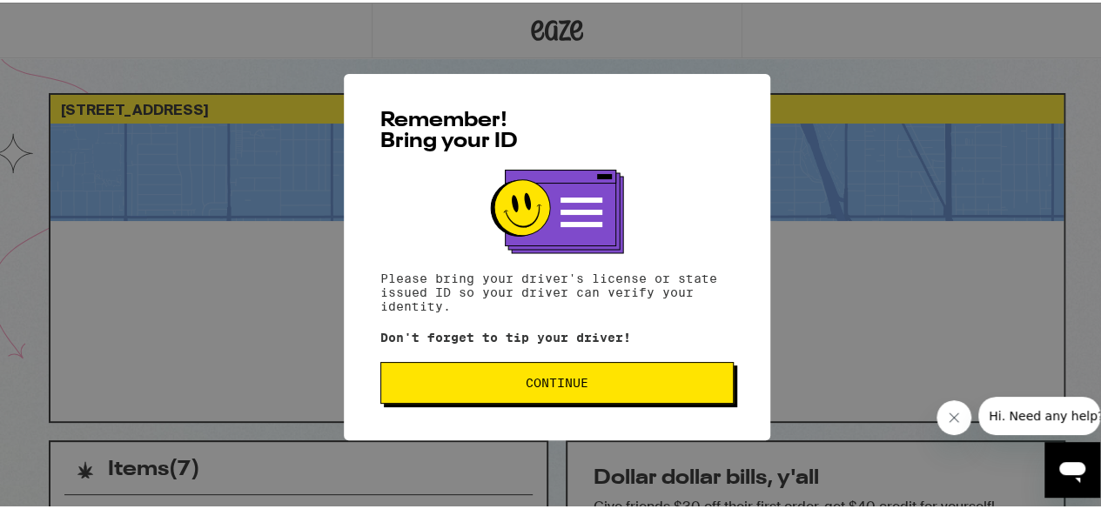
click at [616, 382] on span "Continue" at bounding box center [557, 380] width 324 height 12
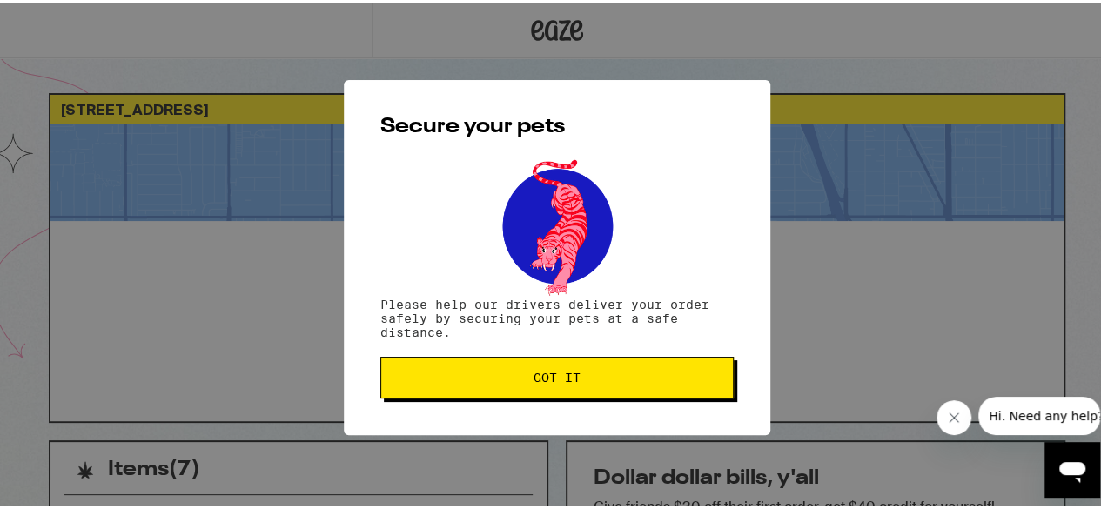
click at [616, 378] on span "Got it" at bounding box center [557, 375] width 324 height 12
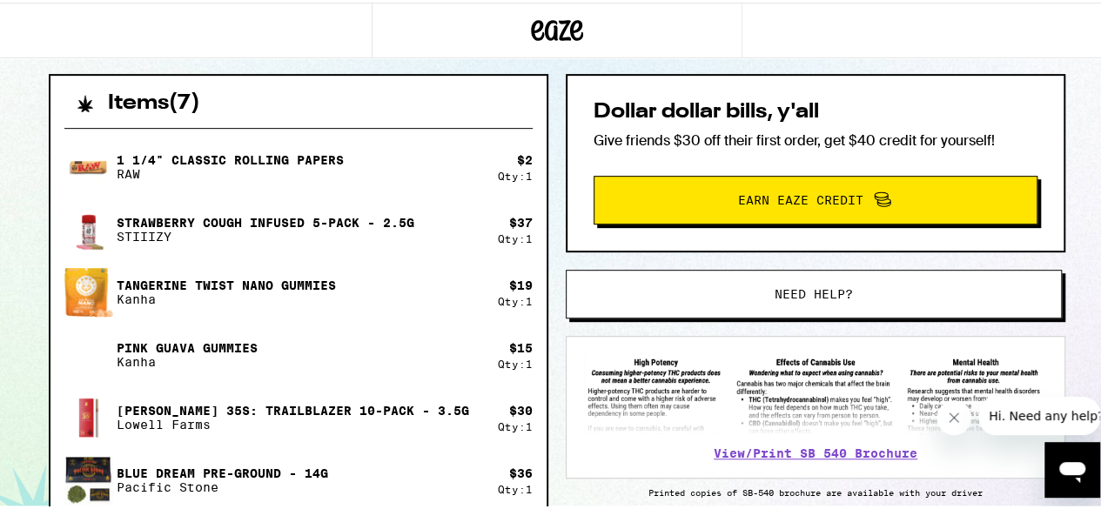
scroll to position [348, 0]
